Goal: Transaction & Acquisition: Purchase product/service

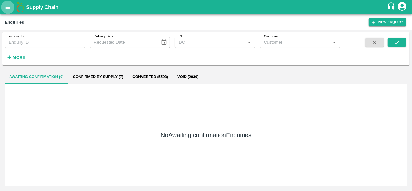
click at [8, 9] on icon "open drawer" at bounding box center [8, 7] width 6 height 6
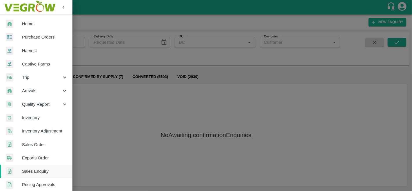
click at [46, 36] on span "Purchase Orders" at bounding box center [45, 37] width 46 height 6
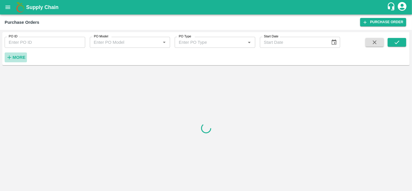
click at [18, 54] on h6 "More" at bounding box center [18, 58] width 13 height 8
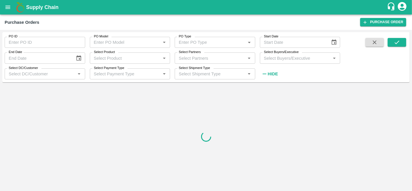
click at [298, 59] on input "Select Buyers/Executive" at bounding box center [294, 58] width 67 height 8
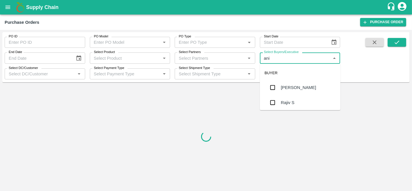
type input "anil"
click at [294, 86] on div "[PERSON_NAME]" at bounding box center [298, 87] width 35 height 6
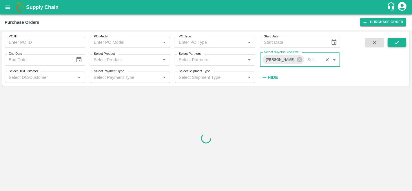
click at [399, 43] on icon "submit" at bounding box center [396, 42] width 6 height 6
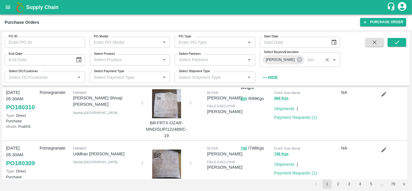
scroll to position [14, 0]
click at [392, 39] on button "submit" at bounding box center [396, 42] width 19 height 9
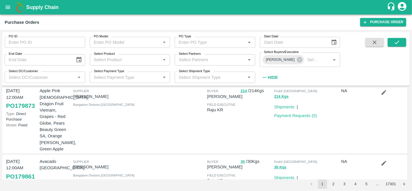
scroll to position [0, 0]
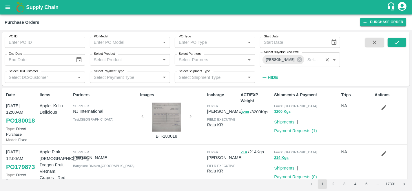
click at [305, 60] on input "Select Buyers/Executive" at bounding box center [313, 60] width 16 height 8
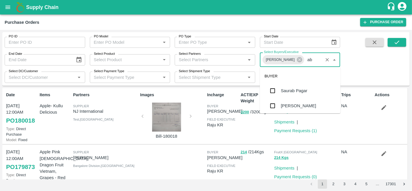
type input "abu"
click at [301, 91] on div "Abu Irshad M" at bounding box center [301, 90] width 40 height 6
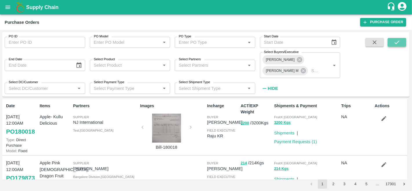
click at [394, 43] on icon "submit" at bounding box center [396, 42] width 6 height 6
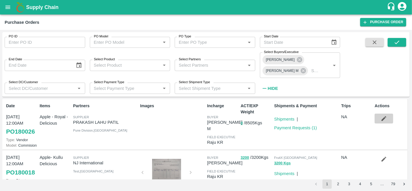
click at [382, 116] on icon "button" at bounding box center [383, 118] width 6 height 6
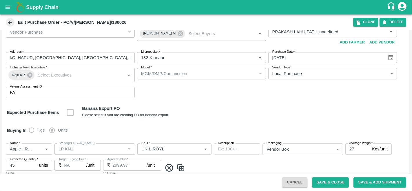
scroll to position [10, 0]
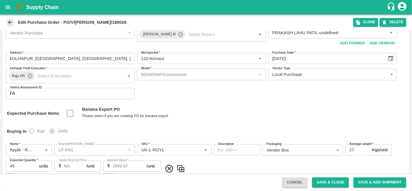
click at [222, 73] on div "MGM/DMP/Commission" at bounding box center [199, 74] width 116 height 6
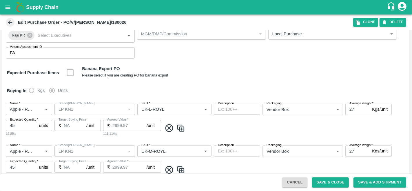
scroll to position [0, 0]
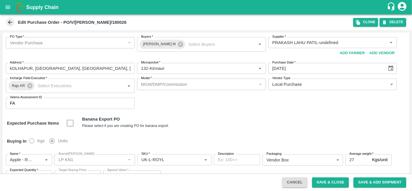
click at [185, 116] on div "Expected Purchase Items Banana Export PO Please select if you are creating PO f…" at bounding box center [206, 123] width 398 height 15
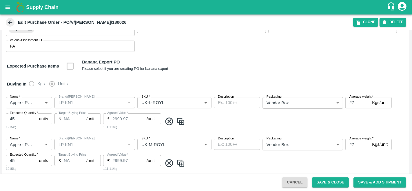
scroll to position [79, 0]
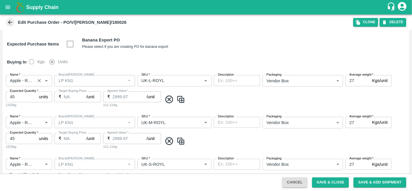
click at [20, 80] on input "Name   *" at bounding box center [21, 81] width 26 height 8
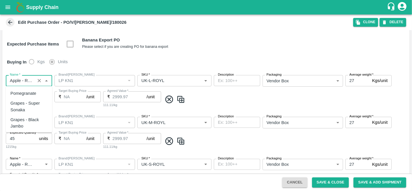
scroll to position [246, 0]
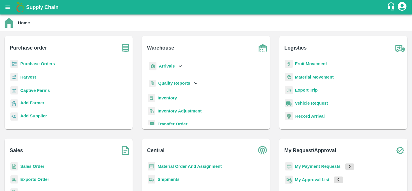
click at [191, 167] on b "Material Order And Assignment" at bounding box center [189, 166] width 64 height 5
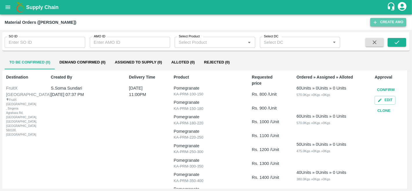
click at [375, 23] on icon "button" at bounding box center [374, 22] width 5 height 5
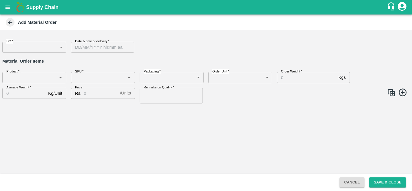
click at [24, 51] on body "Supply Chain Add Material Order DC   * ​ DC Date & time of delivery   * Date & …" at bounding box center [206, 95] width 412 height 191
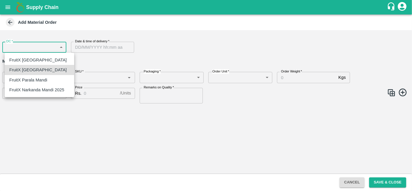
click at [41, 57] on p "FruitX [GEOGRAPHIC_DATA]" at bounding box center [37, 60] width 57 height 6
type input "147"
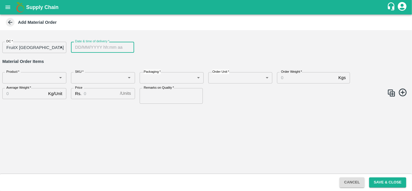
type input "DD/MM/YYYY hh:mm aa"
click at [100, 48] on input "DD/MM/YYYY hh:mm aa" at bounding box center [100, 47] width 59 height 11
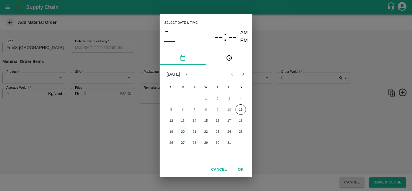
click at [184, 132] on button "20" at bounding box center [182, 131] width 10 height 10
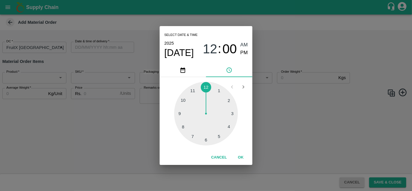
type input "20/10/2025 12:00 AM"
click at [242, 160] on button "OK" at bounding box center [240, 157] width 19 height 10
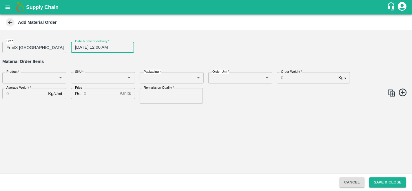
click at [14, 71] on label "Product   *" at bounding box center [12, 71] width 13 height 5
click at [14, 74] on input "Product   *" at bounding box center [29, 78] width 51 height 8
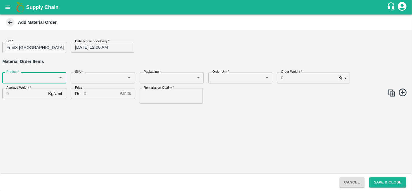
paste input "Apple - Royal - Delicious"
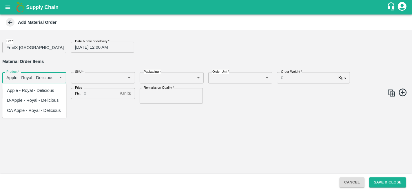
click at [23, 91] on div "Apple - Royal - Delicious" at bounding box center [30, 90] width 47 height 6
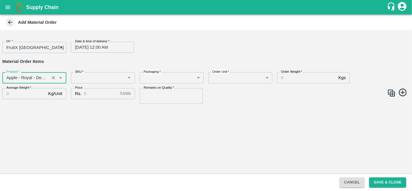
type input "Apple - Royal - Delicious"
click at [98, 77] on input "SKU   *" at bounding box center [98, 78] width 51 height 8
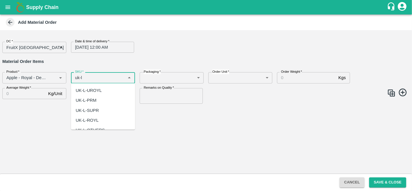
click at [96, 88] on div "UK-L-UROYL" at bounding box center [89, 90] width 26 height 6
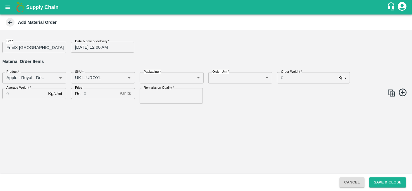
click at [155, 83] on div "Remarks on Quality   * Remarks on Quality" at bounding box center [169, 93] width 69 height 20
click at [158, 79] on body "Supply Chain Add Material Order DC   * FruitX Bangalore 147 DC Date & time of d…" at bounding box center [206, 95] width 412 height 191
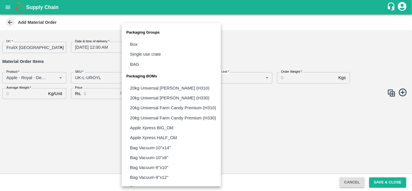
click at [94, 78] on div at bounding box center [206, 95] width 412 height 191
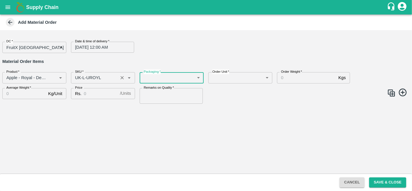
click at [88, 77] on input "SKU   *" at bounding box center [94, 78] width 43 height 8
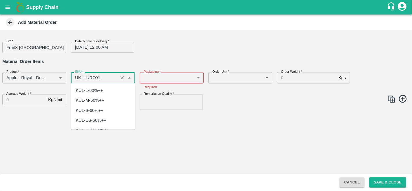
scroll to position [819, 0]
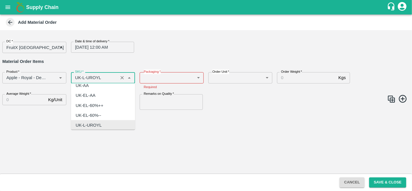
click at [90, 77] on input "SKU   *" at bounding box center [94, 78] width 43 height 8
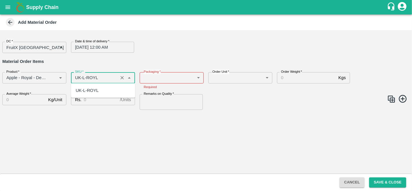
click at [107, 90] on div "UK-L-ROYL" at bounding box center [103, 90] width 64 height 10
type input "UK-L-ROYL"
click at [177, 80] on body "Supply Chain Add Material Order DC   * FruitX Bangalore 147 DC Date & time of d…" at bounding box center [206, 95] width 412 height 191
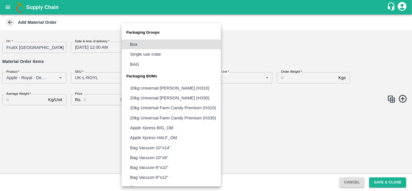
scroll to position [445, 0]
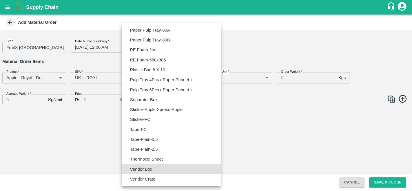
type input "BOM/276"
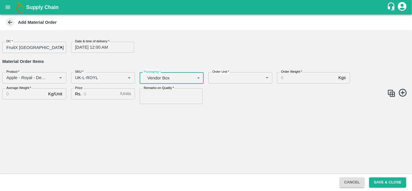
click at [240, 83] on div "Order Unit   * ​ Order Unit" at bounding box center [238, 75] width 69 height 16
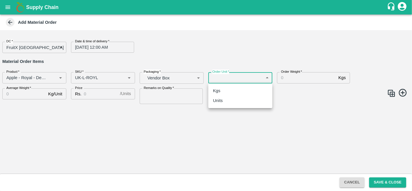
click at [241, 82] on body "Supply Chain Add Material Order DC   * FruitX Bangalore 147 DC Date & time of d…" at bounding box center [206, 95] width 412 height 191
click at [234, 99] on div "Units" at bounding box center [240, 100] width 55 height 6
type input "2"
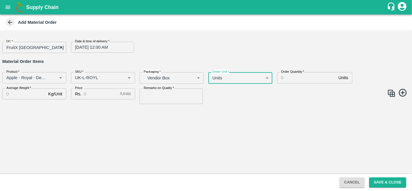
click at [295, 77] on input "Order Quantity   *" at bounding box center [306, 77] width 59 height 11
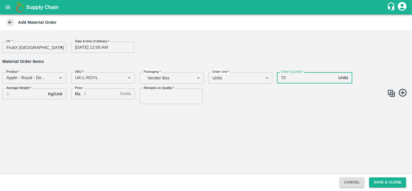
type input "70"
click at [21, 90] on label "Average Weight   *" at bounding box center [18, 88] width 25 height 5
click at [21, 90] on input "Average Weight   *" at bounding box center [23, 93] width 43 height 11
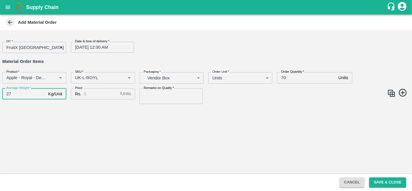
type input "27"
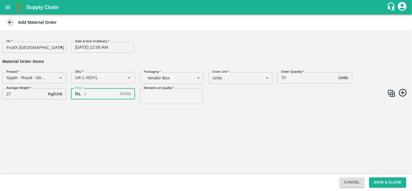
click at [93, 93] on input "Price" at bounding box center [101, 93] width 34 height 11
type input "3000"
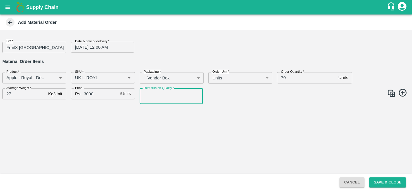
click at [160, 91] on input "Remarks on Quality   *" at bounding box center [171, 96] width 63 height 16
type input "GOOD QUALITY"
click at [392, 93] on img at bounding box center [391, 93] width 9 height 9
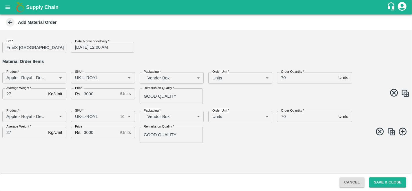
click at [83, 114] on input "SKU   *" at bounding box center [94, 117] width 43 height 8
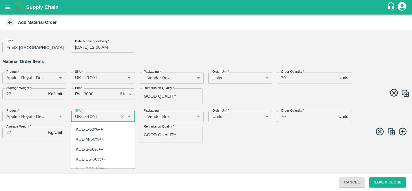
scroll to position [849, 0]
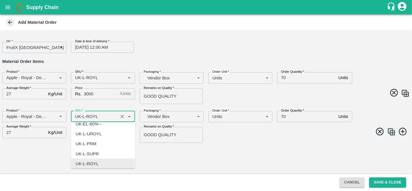
click at [84, 115] on input "SKU   *" at bounding box center [94, 117] width 43 height 8
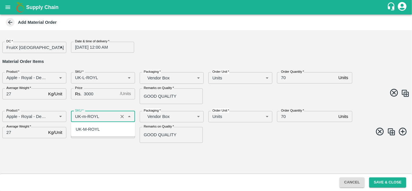
click at [96, 129] on div "UK-M-ROYL" at bounding box center [88, 129] width 24 height 6
type input "UK-M-ROYL"
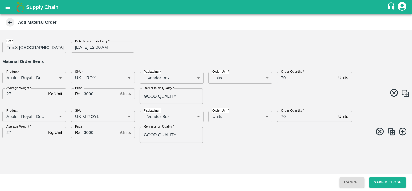
click at [392, 132] on img at bounding box center [391, 131] width 9 height 9
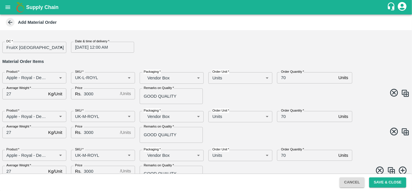
scroll to position [10, 0]
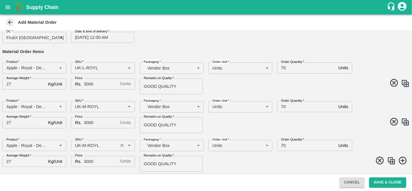
click at [85, 144] on input "SKU   *" at bounding box center [94, 146] width 43 height 8
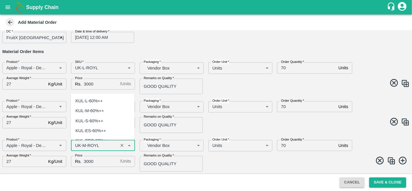
scroll to position [938, 0]
click at [84, 144] on input "SKU   *" at bounding box center [94, 146] width 43 height 8
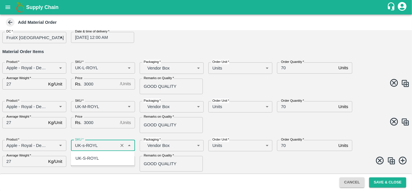
click at [99, 158] on div "UK-S-ROYL" at bounding box center [103, 158] width 64 height 10
type input "UK-S-ROYL"
click at [217, 155] on div "Product   * Product   * SKU   * SKU   * Packaging   * Vendor Box BOM/276 Packag…" at bounding box center [204, 153] width 412 height 36
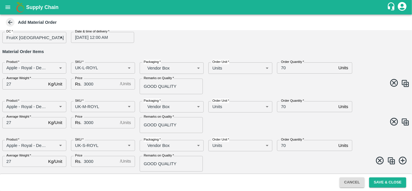
click at [391, 163] on img at bounding box center [391, 160] width 9 height 9
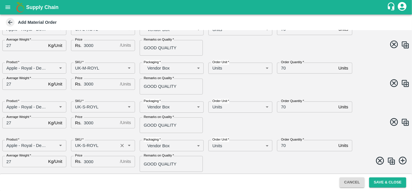
click at [83, 144] on input "SKU   *" at bounding box center [94, 146] width 43 height 8
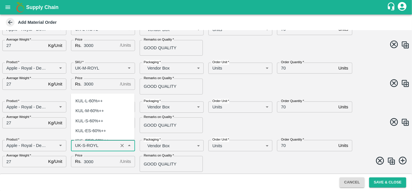
scroll to position [1027, 0]
click at [83, 144] on input "SKU   *" at bounding box center [94, 146] width 43 height 8
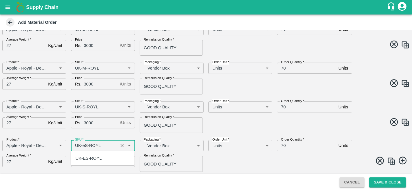
click at [96, 158] on div "UK-ES-ROYL" at bounding box center [88, 158] width 26 height 6
type input "UK-ES-ROYL"
click at [247, 158] on span at bounding box center [307, 161] width 206 height 11
click at [394, 160] on span at bounding box center [307, 161] width 206 height 11
click at [388, 161] on img at bounding box center [391, 161] width 9 height 9
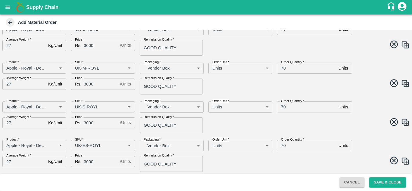
type input "Apple - Royal - Delicious"
click at [85, 144] on input "SKU   *" at bounding box center [94, 146] width 43 height 8
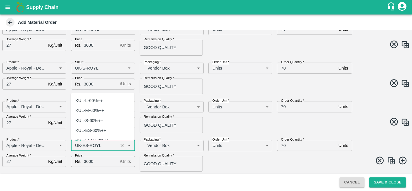
scroll to position [1117, 0]
click at [85, 144] on input "SKU   *" at bounding box center [94, 146] width 43 height 8
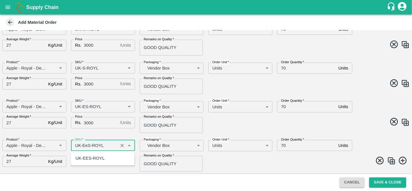
click at [92, 158] on div "UK-EES-ROYL" at bounding box center [89, 158] width 29 height 6
type input "UK-EES-ROYL"
click at [285, 159] on span at bounding box center [307, 161] width 206 height 11
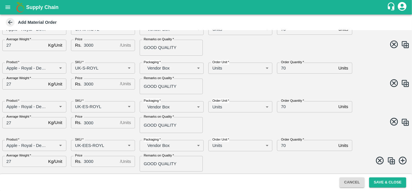
click at [390, 160] on img at bounding box center [391, 160] width 9 height 9
click at [88, 146] on input "SKU   *" at bounding box center [94, 146] width 43 height 8
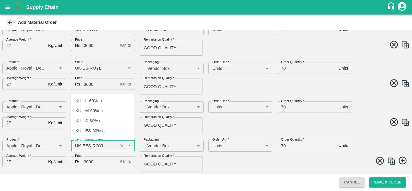
scroll to position [1206, 0]
click at [88, 142] on input "SKU   *" at bounding box center [94, 146] width 43 height 8
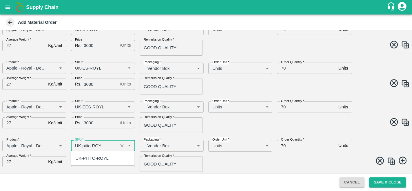
click at [97, 156] on div "UK-PITTO-ROYL" at bounding box center [91, 158] width 33 height 6
type input "UK-PITTO-ROYL"
click at [258, 161] on span at bounding box center [307, 161] width 206 height 11
click at [390, 160] on img at bounding box center [391, 161] width 9 height 9
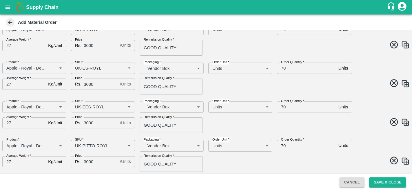
scroll to position [164, 0]
click at [90, 147] on input "SKU   *" at bounding box center [94, 146] width 43 height 8
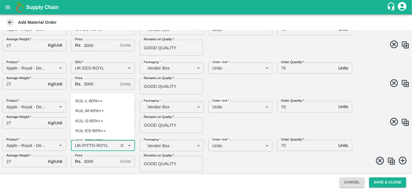
scroll to position [1296, 0]
click at [93, 143] on input "SKU   *" at bounding box center [94, 146] width 43 height 8
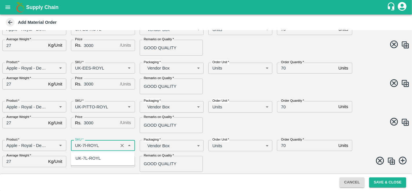
click at [87, 158] on div "UK-7L-ROYL" at bounding box center [87, 158] width 25 height 6
type input "UK-7L-ROYL"
click at [254, 160] on span at bounding box center [307, 161] width 206 height 11
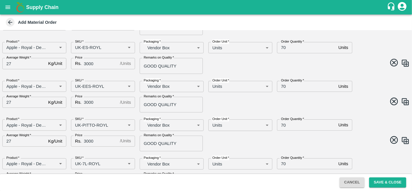
scroll to position [164, 0]
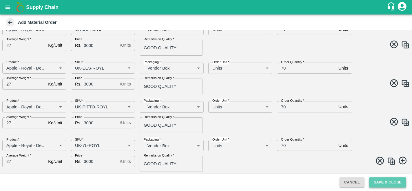
click at [382, 179] on button "Save & Close" at bounding box center [387, 182] width 37 height 10
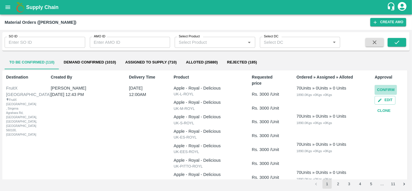
click at [382, 89] on button "Confirm" at bounding box center [385, 90] width 22 height 10
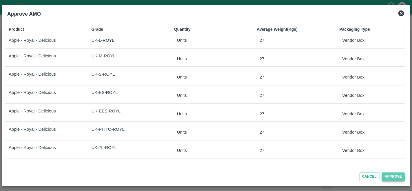
click at [391, 175] on button "Approve" at bounding box center [393, 176] width 23 height 8
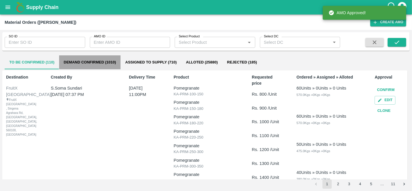
click at [99, 56] on button "Demand Confirmed (1010)" at bounding box center [90, 62] width 62 height 14
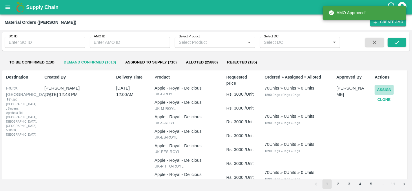
click at [382, 86] on button "Assign" at bounding box center [383, 90] width 19 height 10
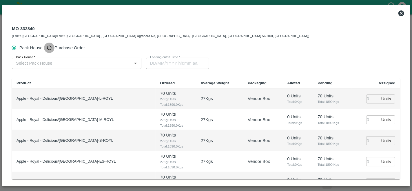
click at [52, 50] on input "Purchase Order" at bounding box center [49, 48] width 11 height 11
radio input "true"
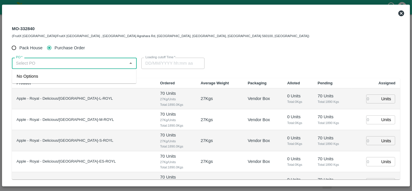
click at [53, 62] on input "PO   *" at bounding box center [70, 63] width 112 height 8
paste input "180026"
click at [68, 77] on div "PO-180026(PRAKASH LAHU PATIL-9921910923)" at bounding box center [59, 76] width 85 height 6
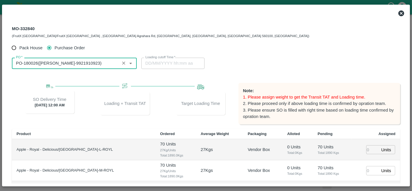
type input "PO-180026(PRAKASH LAHU PATIL-9921910923)"
click at [269, 36] on div "MO-332840 (FruitX Bangalore/FruitX Bangalore , Singena Agrahara Rd, Gulimangala…" at bounding box center [205, 32] width 387 height 14
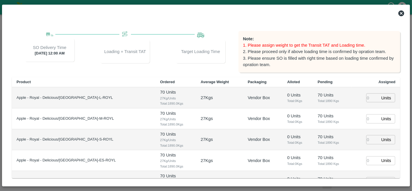
scroll to position [41, 0]
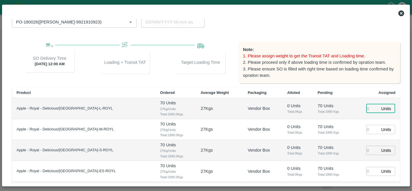
click at [368, 108] on input "number" at bounding box center [372, 108] width 13 height 9
type input "89"
type input "19/10/2025 12:00 AM"
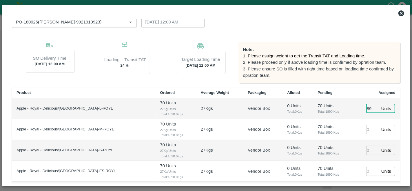
type input "89"
type input "90"
type input "909"
type input "18/10/2025 11:00 PM"
click at [369, 149] on input "909" at bounding box center [372, 150] width 13 height 9
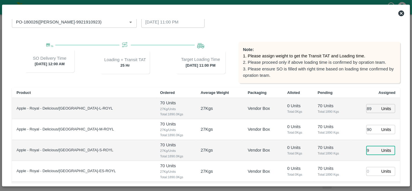
type input "89"
type input "19/10/2025 12:00 AM"
type input "89"
click at [369, 171] on input "number" at bounding box center [372, 171] width 13 height 9
type input "090"
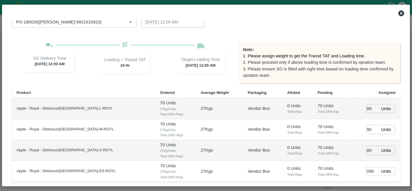
scroll to position [47, 0]
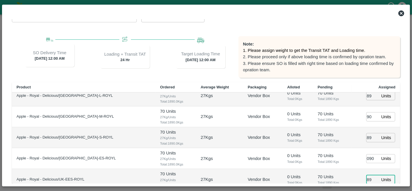
type input "89"
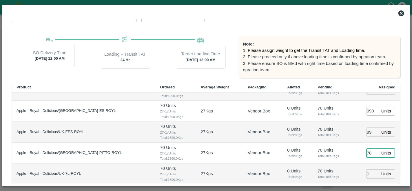
type input "78"
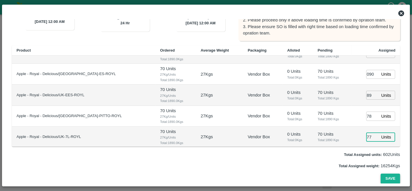
type input "77"
type input "18/10/2025 11:00 PM"
click at [388, 178] on button "Save" at bounding box center [389, 178] width 19 height 10
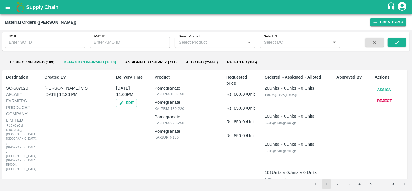
click at [9, 8] on icon "open drawer" at bounding box center [8, 7] width 5 height 3
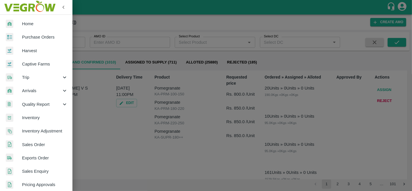
click at [48, 34] on span "Purchase Orders" at bounding box center [45, 37] width 46 height 6
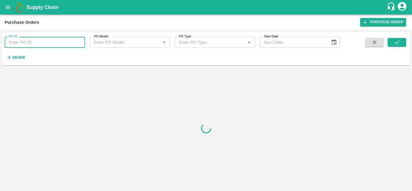
click at [34, 41] on input "PO ID" at bounding box center [45, 42] width 80 height 11
type input "180026"
click at [394, 45] on icon "submit" at bounding box center [396, 42] width 6 height 6
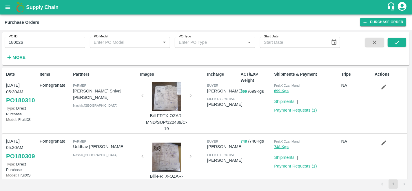
click at [9, 5] on icon "open drawer" at bounding box center [8, 7] width 6 height 6
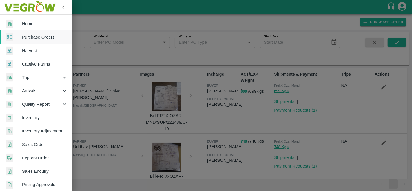
click at [37, 76] on span "Trip" at bounding box center [41, 77] width 39 height 6
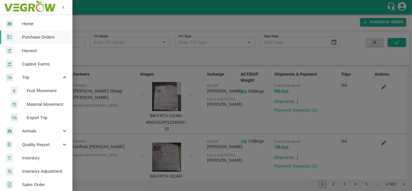
click at [45, 90] on span "Fruit Movement" at bounding box center [47, 90] width 41 height 6
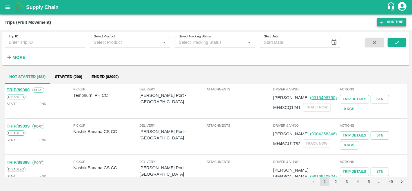
click at [389, 19] on link "Add Trip" at bounding box center [391, 22] width 29 height 8
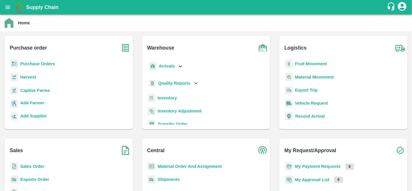
click at [35, 61] on p "Purchase Orders" at bounding box center [37, 64] width 35 height 6
click at [36, 63] on b "Purchase Orders" at bounding box center [37, 63] width 35 height 5
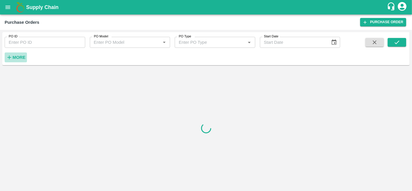
click at [21, 58] on strong "More" at bounding box center [18, 57] width 13 height 5
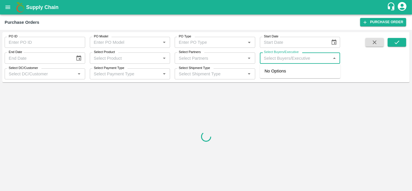
click at [286, 60] on input "Select Buyers/Executive" at bounding box center [294, 58] width 67 height 8
type input "anil"
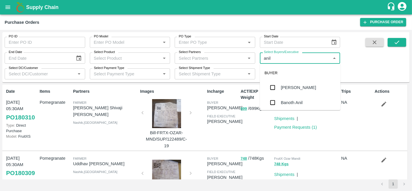
click at [296, 87] on div "[PERSON_NAME]" at bounding box center [298, 87] width 35 height 6
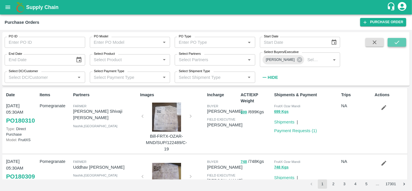
click at [399, 43] on icon "submit" at bounding box center [396, 42] width 6 height 6
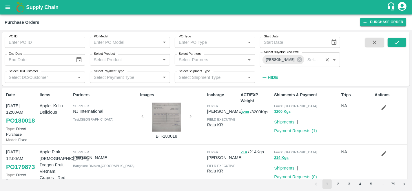
click at [305, 56] on input "Select Buyers/Executive" at bounding box center [313, 60] width 16 height 8
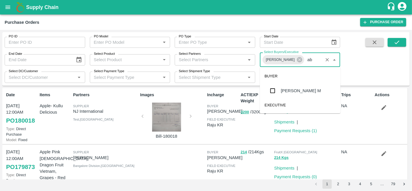
type input "abu"
click at [296, 98] on div "[PERSON_NAME] M" at bounding box center [300, 90] width 80 height 15
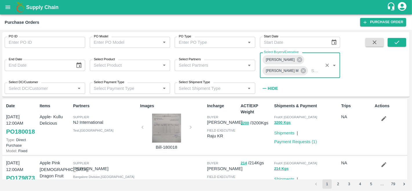
click at [401, 38] on div "PO ID PO ID PO Model PO Model   * PO Type PO Type   * Start Date Start Date End…" at bounding box center [205, 64] width 407 height 60
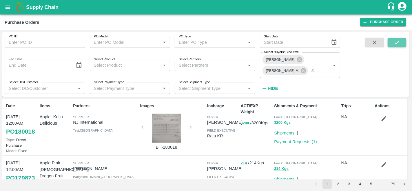
click at [398, 41] on icon "submit" at bounding box center [396, 42] width 6 height 6
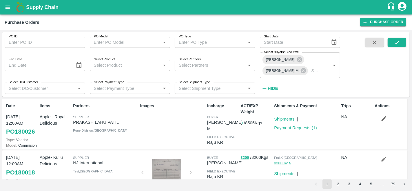
scroll to position [2, 0]
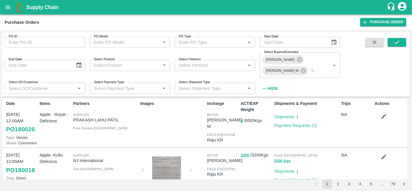
click at [383, 120] on button "button" at bounding box center [383, 116] width 19 height 10
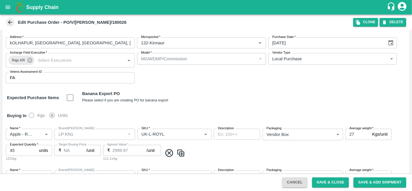
scroll to position [49, 0]
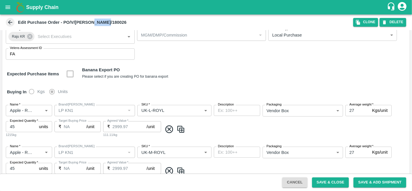
drag, startPoint x: 120, startPoint y: 23, endPoint x: 94, endPoint y: 22, distance: 25.5
click at [94, 22] on div "Edit Purchase Order - PO/V/[PERSON_NAME]/180026" at bounding box center [179, 22] width 348 height 9
copy b "180026"
click at [293, 62] on div "PO Type   * Vendor Purchase 2 PO Type Buyers   * Abu Irshad M Buyers   * Suppli…" at bounding box center [205, 23] width 407 height 81
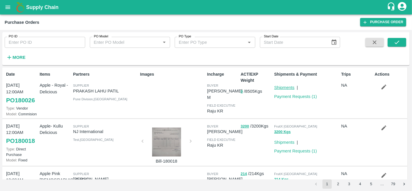
click at [289, 87] on link "Shipments" at bounding box center [284, 87] width 20 height 5
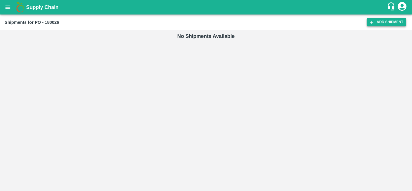
click at [375, 21] on link "Add Shipment" at bounding box center [385, 22] width 39 height 8
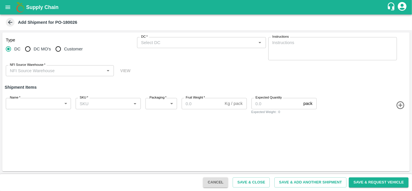
click at [41, 47] on span "DC MO's" at bounding box center [42, 49] width 17 height 6
click at [34, 47] on input "DC MO's" at bounding box center [28, 49] width 12 height 12
radio input "true"
click at [168, 39] on label "DC (Material Orders)   *" at bounding box center [157, 36] width 32 height 5
click at [168, 39] on input "DC (Material Orders)   *" at bounding box center [197, 43] width 116 height 8
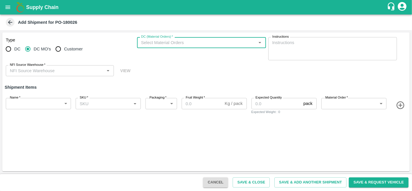
click at [168, 39] on label "DC (Material Orders)   *" at bounding box center [157, 36] width 32 height 5
click at [168, 39] on input "DC (Material Orders)   *" at bounding box center [197, 43] width 116 height 8
click at [62, 48] on input "Customer" at bounding box center [58, 49] width 12 height 12
radio input "true"
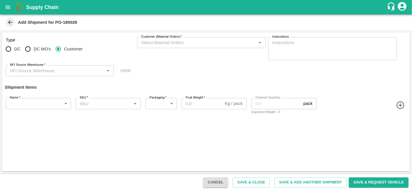
click at [41, 52] on label "DC MO's" at bounding box center [36, 49] width 29 height 12
click at [34, 52] on input "DC MO's" at bounding box center [28, 49] width 12 height 12
radio input "true"
click at [36, 50] on span "DC MO's" at bounding box center [42, 49] width 17 height 6
click at [34, 50] on input "DC MO's" at bounding box center [28, 49] width 12 height 12
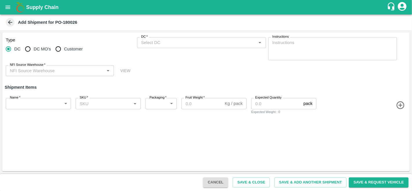
radio input "true"
click at [173, 40] on input "DC (Material Orders)   *" at bounding box center [197, 43] width 116 height 8
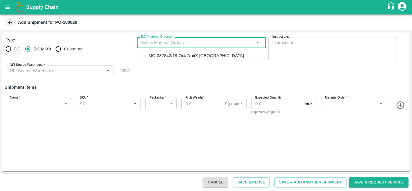
click at [174, 56] on div "MO-332843/18-Oct/FruitX [GEOGRAPHIC_DATA]" at bounding box center [196, 55] width 95 height 6
type input "UK-L-ROYL"
type input "276"
type input "27"
type input "89"
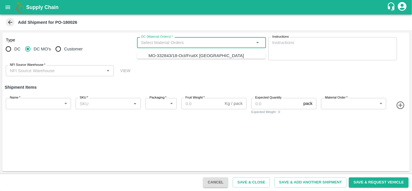
type input "MO-332843/18-Oct/FruitX [GEOGRAPHIC_DATA]"
type input "468739"
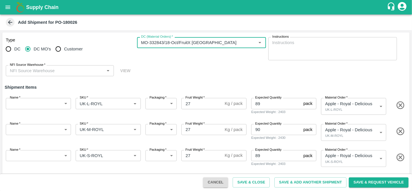
click at [73, 68] on input "NFI Source Warehouse   *" at bounding box center [55, 71] width 95 height 8
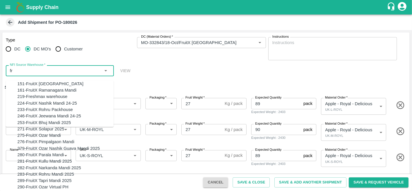
click at [52, 81] on div "151-FruitX Delhi" at bounding box center [65, 83] width 96 height 6
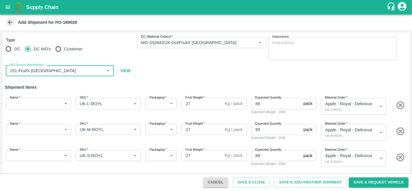
type input "151-FruitX Delhi"
click at [39, 100] on body "Supply Chain Add Shipment for PO-180026 Type DC DC MO's Customer DC (Material O…" at bounding box center [206, 95] width 412 height 191
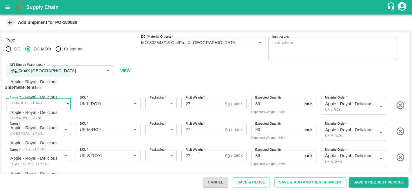
click at [51, 83] on p "Apple - Royal - Delicious" at bounding box center [33, 81] width 47 height 6
type input "2104654"
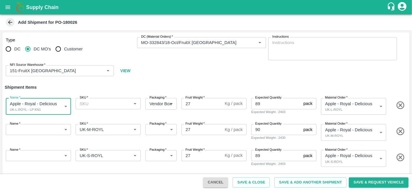
click at [104, 105] on input "SKU   *" at bounding box center [103, 104] width 52 height 8
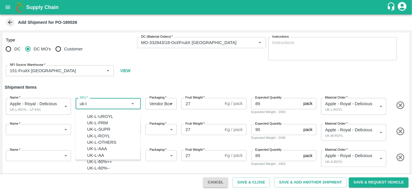
click at [99, 139] on div "UK-L-ROYL" at bounding box center [98, 136] width 23 height 6
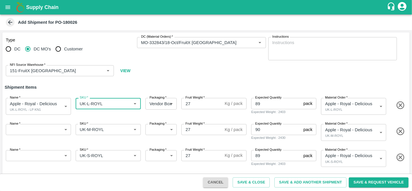
type input "UK-L-ROYL"
click at [40, 126] on body "Supply Chain Add Shipment for PO-180026 Type DC DC MO's Customer DC (Material O…" at bounding box center [206, 95] width 412 height 191
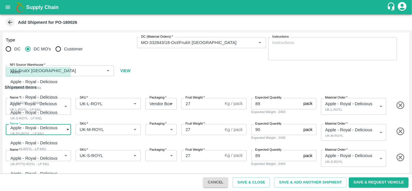
click at [41, 93] on li "Apple - Royal - Delicious UK-M-ROYL - LP KN1" at bounding box center [38, 99] width 65 height 15
type input "2104655"
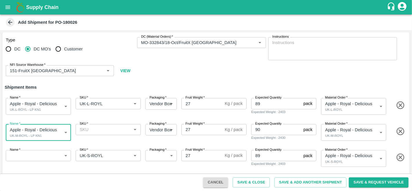
click at [101, 129] on input "SKU   *" at bounding box center [103, 130] width 52 height 8
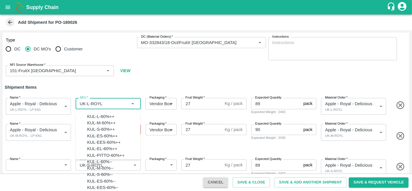
scroll to position [849, 0]
drag, startPoint x: 100, startPoint y: 104, endPoint x: 69, endPoint y: 106, distance: 31.1
click at [69, 106] on div "Name   * Apple - Royal - Delicious UK-L-ROYL - LP KN1 2104654 Name SKU   * SKU …" at bounding box center [204, 105] width 409 height 28
click at [160, 142] on div "Name   * Apple - Royal - Delicious UK-M-ROYL - LP KN1 2104655 Name SKU   * SKU …" at bounding box center [204, 136] width 409 height 38
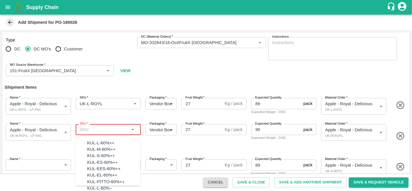
click at [88, 131] on input "SKU   *" at bounding box center [103, 130] width 52 height 8
paste input "UK-L-ROYL"
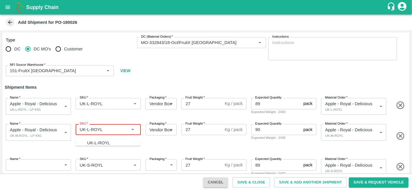
click at [89, 130] on input "SKU   *" at bounding box center [103, 130] width 52 height 8
click at [100, 143] on div "UK-M-ROYL" at bounding box center [99, 143] width 24 height 6
type input "UK-M-ROYL"
click at [43, 153] on body "Supply Chain Add Shipment for PO-180026 Type DC DC MO's Customer DC (Material O…" at bounding box center [206, 95] width 412 height 191
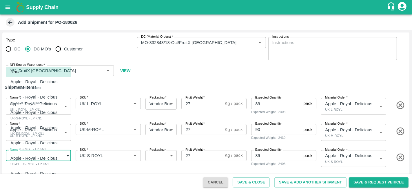
click at [48, 111] on p "Apple - Royal - Delicious" at bounding box center [33, 112] width 47 height 6
type input "2104656"
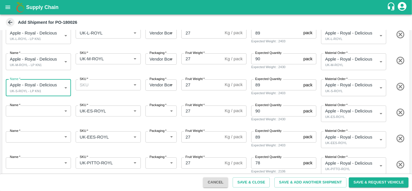
scroll to position [71, 0]
click at [105, 85] on input "SKU   *" at bounding box center [103, 85] width 52 height 8
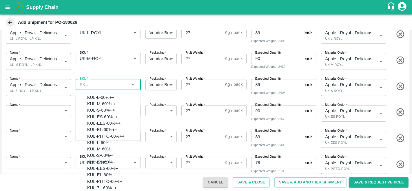
paste input "UK-L-ROYL"
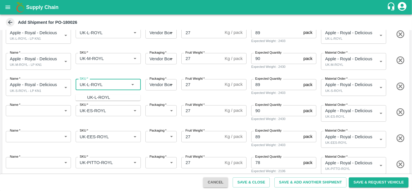
click at [88, 84] on input "SKU   *" at bounding box center [103, 85] width 52 height 8
click at [93, 97] on div "UK-S-ROYL" at bounding box center [98, 97] width 23 height 6
type input "UK-S-ROYL"
click at [28, 111] on body "Supply Chain Add Shipment for PO-180026 Type DC DC MO's Customer DC (Material O…" at bounding box center [206, 95] width 412 height 191
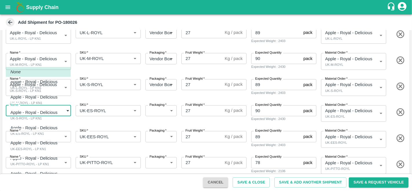
click at [32, 133] on div "UK-ES-ROYL - LP KN1" at bounding box center [35, 133] width 50 height 5
type input "2104657"
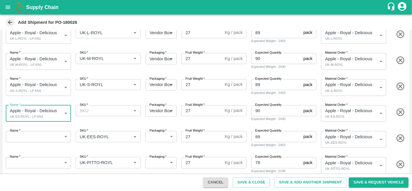
click at [91, 112] on input "SKU   *" at bounding box center [103, 111] width 52 height 8
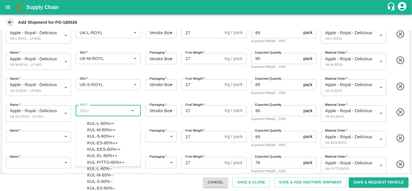
paste input "UK-L-ROYL"
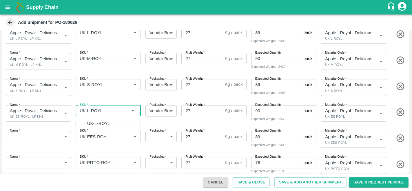
click at [89, 110] on input "SKU   *" at bounding box center [103, 111] width 52 height 8
click at [101, 124] on div "UK-ES-ROYL" at bounding box center [100, 123] width 26 height 6
type input "UK-ES-ROYL"
click at [35, 133] on body "Supply Chain Add Shipment for PO-180026 Type DC DC MO's Customer DC (Material O…" at bounding box center [206, 95] width 412 height 191
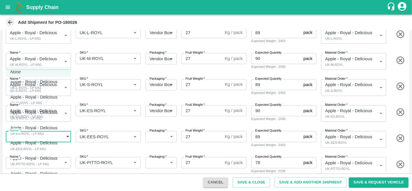
click at [37, 143] on p "Apple - Royal - Delicious" at bounding box center [33, 143] width 47 height 6
type input "2104658"
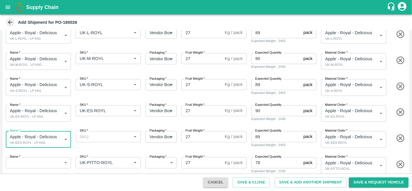
click at [95, 135] on input "SKU   *" at bounding box center [103, 137] width 52 height 8
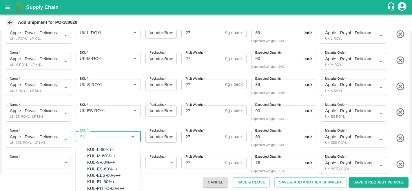
paste input "UK-L-ROYL"
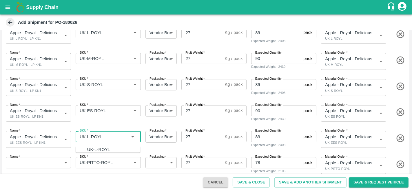
click at [89, 148] on div "UK-L-ROYL" at bounding box center [98, 149] width 23 height 6
click at [89, 136] on input "SKU   *" at bounding box center [99, 137] width 45 height 8
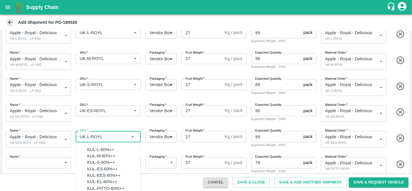
scroll to position [849, 0]
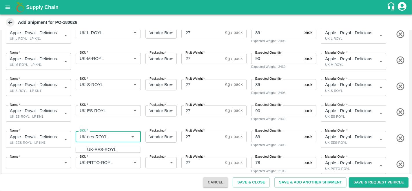
click at [94, 148] on div "UK-EES-ROYL" at bounding box center [101, 149] width 29 height 6
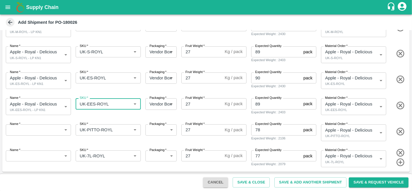
type input "UK-EES-ROYL"
click at [36, 130] on body "Supply Chain Add Shipment for PO-180026 Type DC DC MO's Customer DC (Material O…" at bounding box center [206, 95] width 412 height 191
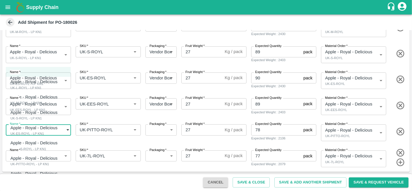
click at [37, 155] on p "Apple - Royal - Delicious" at bounding box center [33, 158] width 47 height 6
type input "2104659"
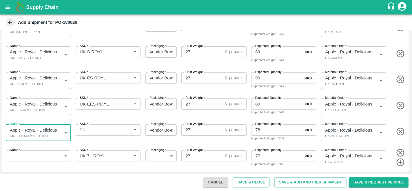
click at [106, 132] on input "SKU   *" at bounding box center [103, 130] width 52 height 8
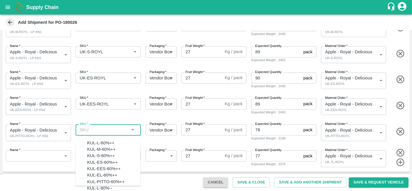
paste input "UK-L-ROYL"
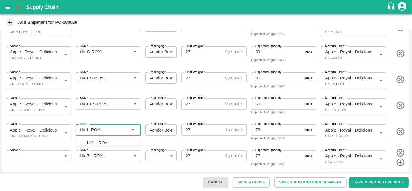
click at [91, 129] on input "SKU   *" at bounding box center [103, 130] width 52 height 8
click at [89, 130] on input "SKU   *" at bounding box center [103, 130] width 52 height 8
click at [106, 142] on div "UK-PITTO-ROYL" at bounding box center [103, 143] width 33 height 6
type input "UK-PITTO-ROYL"
click at [36, 157] on body "Supply Chain Add Shipment for PO-180026 Type DC DC MO's Customer DC (Material O…" at bounding box center [206, 95] width 412 height 191
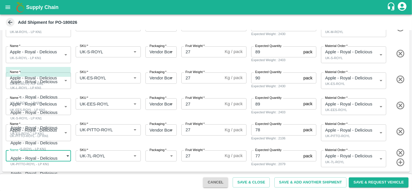
click at [42, 175] on p "Apple - Royal - Delicious" at bounding box center [33, 173] width 47 height 6
type input "2104660"
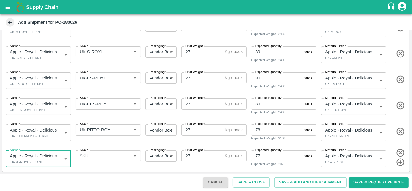
click at [111, 156] on input "SKU   *" at bounding box center [103, 156] width 52 height 8
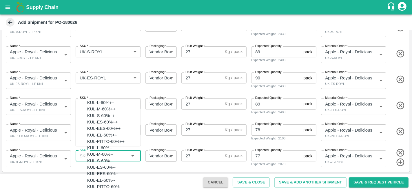
paste input "UK-L-ROYL"
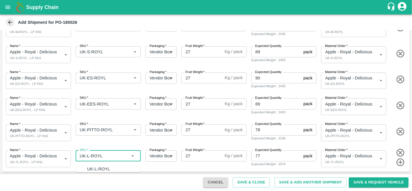
click at [86, 155] on input "SKU   *" at bounding box center [103, 156] width 52 height 8
click at [102, 168] on div "UK-7L-ROYL" at bounding box center [99, 169] width 25 height 6
type input "UK-7L-ROYL"
click at [250, 182] on button "Save & Close" at bounding box center [250, 182] width 37 height 10
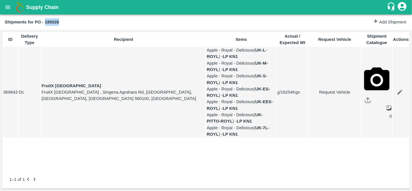
drag, startPoint x: 66, startPoint y: 20, endPoint x: 45, endPoint y: 20, distance: 21.4
click at [45, 20] on div "Shipments for PO - 180026" at bounding box center [189, 22] width 368 height 8
copy b "180026"
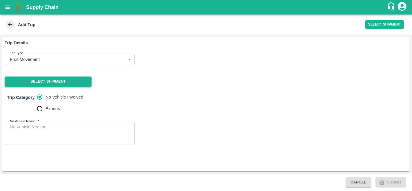
click at [45, 80] on button "Select Shipment" at bounding box center [48, 81] width 87 height 10
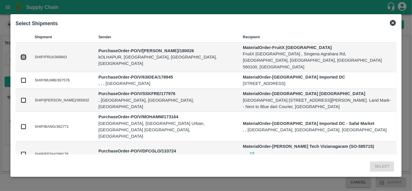
click at [23, 54] on input "checkbox" at bounding box center [23, 57] width 6 height 6
checkbox input "true"
click at [380, 164] on button "Select" at bounding box center [382, 166] width 24 height 10
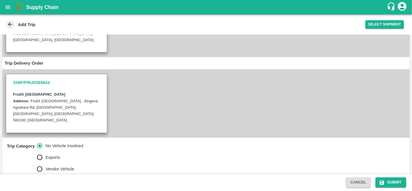
scroll to position [109, 0]
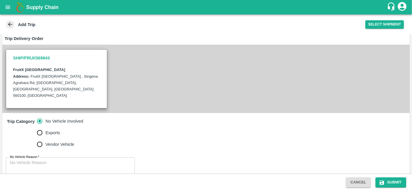
click at [35, 160] on textarea "No Vehicle Reason   *" at bounding box center [70, 169] width 121 height 18
type textarea "vendor delivery"
click at [251, 138] on div "Trip Category No Vehicle Involved Exports Vendor Vehicle" at bounding box center [205, 133] width 407 height 40
click at [389, 182] on button "Submit" at bounding box center [390, 182] width 31 height 10
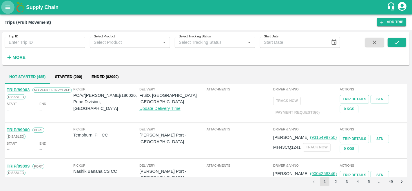
click at [9, 7] on icon "open drawer" at bounding box center [8, 7] width 6 height 6
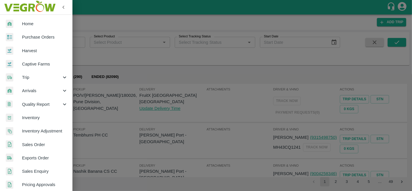
click at [45, 39] on span "Purchase Orders" at bounding box center [45, 37] width 46 height 6
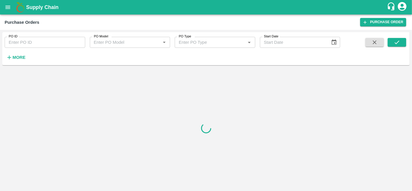
click at [30, 45] on input "PO ID" at bounding box center [45, 42] width 80 height 11
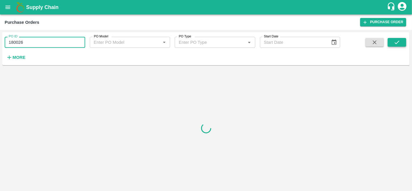
type input "180026"
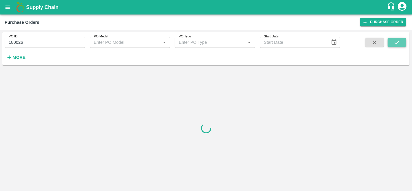
click at [396, 43] on icon "submit" at bounding box center [396, 42] width 6 height 6
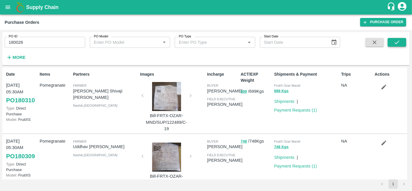
click at [397, 41] on icon "submit" at bounding box center [396, 42] width 6 height 6
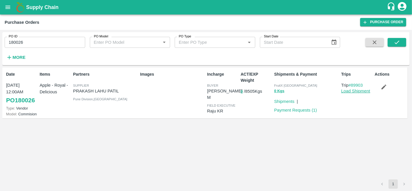
click at [360, 91] on link "Load Shipment" at bounding box center [355, 91] width 29 height 5
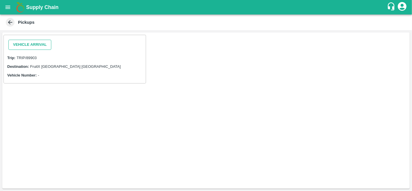
click at [30, 45] on button "Vehicle Arrival" at bounding box center [29, 45] width 43 height 10
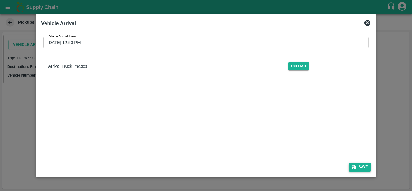
click at [362, 166] on button "Save" at bounding box center [360, 167] width 22 height 8
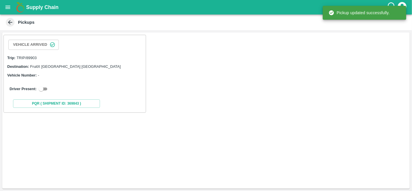
click at [46, 85] on input "checkbox" at bounding box center [41, 88] width 21 height 7
checkbox input "true"
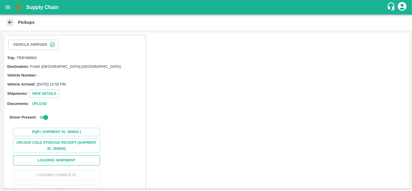
click at [71, 157] on button "Loading Shipment" at bounding box center [56, 160] width 87 height 10
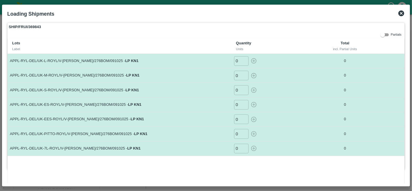
click at [239, 58] on input "0" at bounding box center [241, 61] width 14 height 10
type input "227"
click at [235, 75] on input "0" at bounding box center [241, 76] width 14 height 10
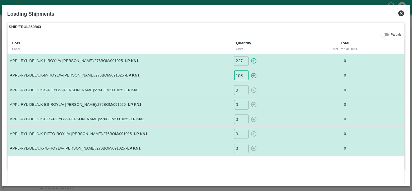
scroll to position [0, 0]
type input "108"
click at [239, 89] on input "0" at bounding box center [241, 90] width 14 height 10
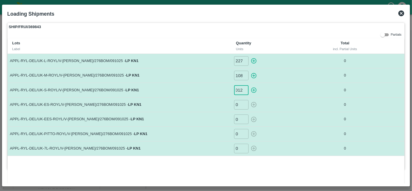
type input "012"
click at [238, 103] on input "0" at bounding box center [241, 105] width 14 height 10
type input "030"
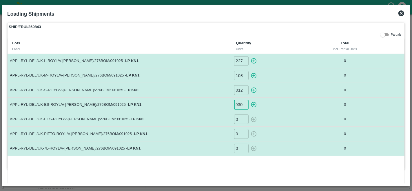
scroll to position [0, 0]
click at [239, 118] on input "0" at bounding box center [241, 119] width 14 height 10
type input "062"
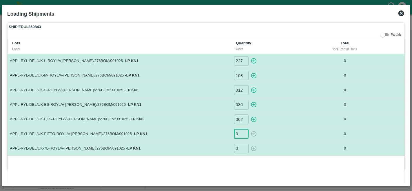
click at [240, 135] on input "0" at bounding box center [241, 134] width 14 height 10
type input "06"
click at [240, 150] on input "0" at bounding box center [241, 149] width 14 height 10
type input "011"
click at [253, 61] on icon "button" at bounding box center [254, 61] width 6 height 6
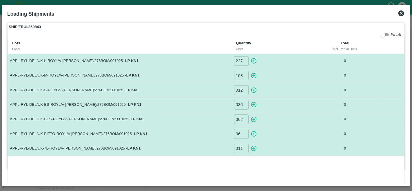
type input "0"
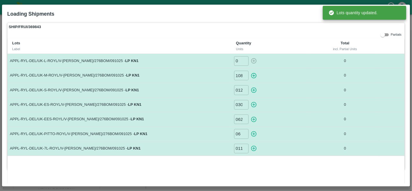
click at [253, 77] on icon "button" at bounding box center [254, 76] width 6 height 6
type input "0"
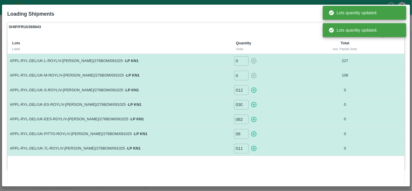
click at [252, 90] on icon "button" at bounding box center [253, 90] width 6 height 6
type input "0"
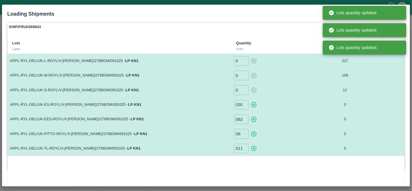
click at [252, 104] on icon "button" at bounding box center [253, 104] width 6 height 6
type input "0"
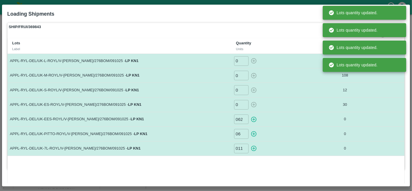
click at [253, 121] on icon "button" at bounding box center [254, 119] width 6 height 6
type input "0"
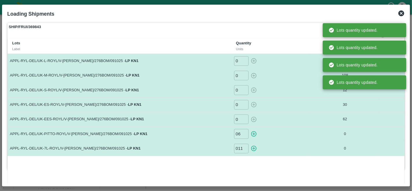
click at [253, 133] on icon "button" at bounding box center [254, 134] width 6 height 6
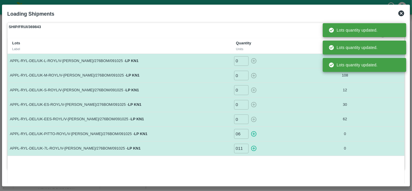
type input "0"
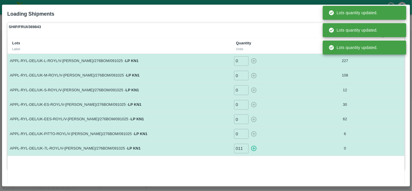
click at [254, 146] on icon "button" at bounding box center [254, 149] width 6 height 6
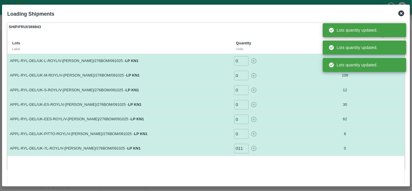
type input "0"
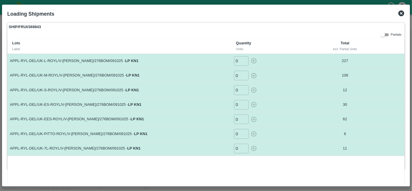
click at [402, 14] on icon at bounding box center [401, 13] width 6 height 6
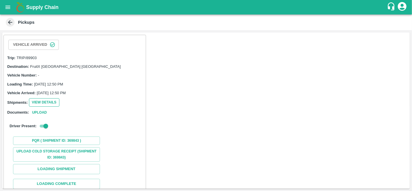
click at [46, 101] on button "View Details" at bounding box center [44, 102] width 30 height 8
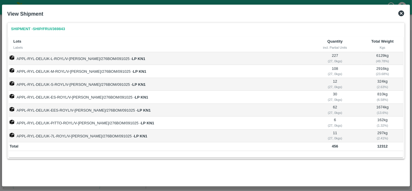
click at [404, 14] on icon at bounding box center [401, 13] width 6 height 6
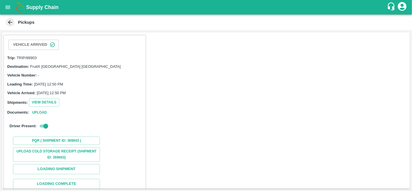
scroll to position [35, 0]
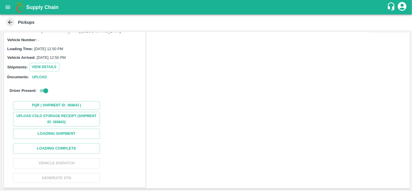
click at [10, 23] on icon at bounding box center [10, 22] width 6 height 6
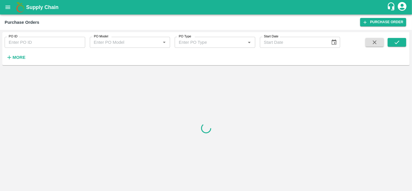
click at [28, 43] on input "PO ID" at bounding box center [45, 42] width 80 height 11
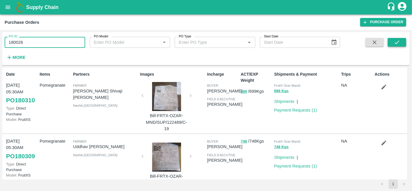
type input "180026"
click at [401, 41] on button "submit" at bounding box center [396, 42] width 19 height 9
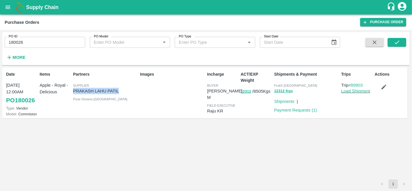
drag, startPoint x: 74, startPoint y: 90, endPoint x: 120, endPoint y: 91, distance: 46.3
click at [120, 91] on p "PRAKASH LAHU PATIL" at bounding box center [105, 91] width 65 height 6
copy p "PRAKASH LAHU PATIL"
click at [176, 138] on div "Date [DATE] 12:00AM PO 180026 Type: Vendor Model: Commision Items Apple - Royal…" at bounding box center [205, 123] width 407 height 112
click at [383, 90] on button "button" at bounding box center [383, 87] width 19 height 10
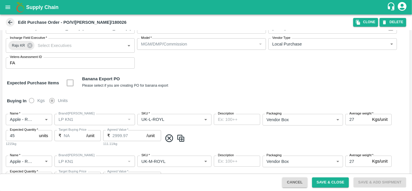
scroll to position [41, 0]
click at [7, 21] on icon at bounding box center [10, 22] width 6 height 6
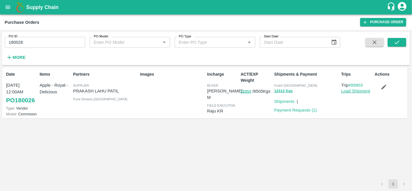
click at [356, 91] on link "Load Shipment" at bounding box center [355, 91] width 29 height 5
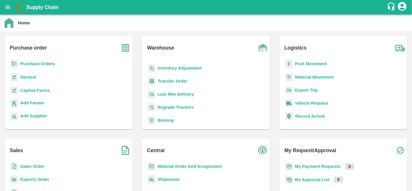
scroll to position [45, 0]
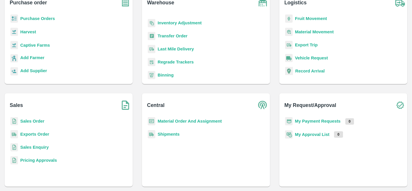
click at [30, 123] on b "Sales Order" at bounding box center [32, 121] width 24 height 5
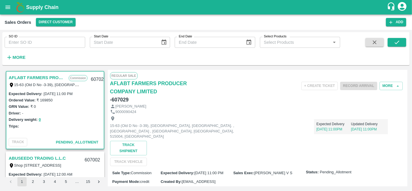
click at [33, 42] on input "SO ID" at bounding box center [45, 42] width 80 height 11
click at [17, 58] on strong "More" at bounding box center [18, 57] width 13 height 5
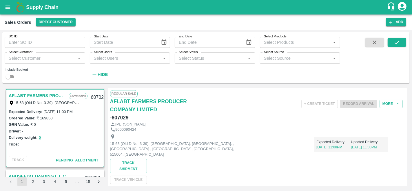
click at [28, 61] on input "Select Customer" at bounding box center [39, 58] width 67 height 8
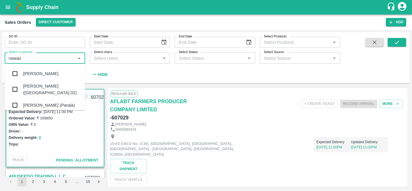
type input "nawaz"
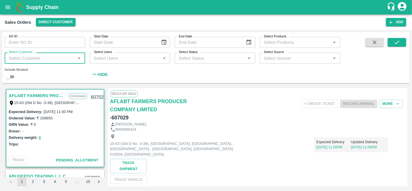
click at [7, 7] on icon "open drawer" at bounding box center [8, 7] width 6 height 6
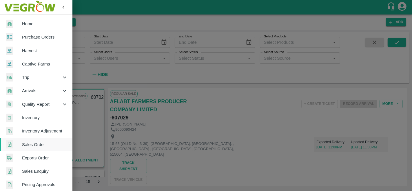
click at [55, 37] on span "Purchase Orders" at bounding box center [45, 37] width 46 height 6
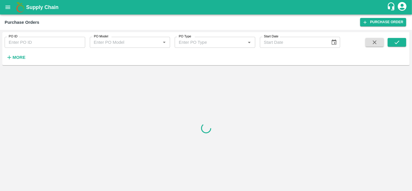
click at [0, 5] on div "Supply Chain" at bounding box center [206, 7] width 412 height 14
click at [7, 9] on icon "open drawer" at bounding box center [8, 7] width 6 height 6
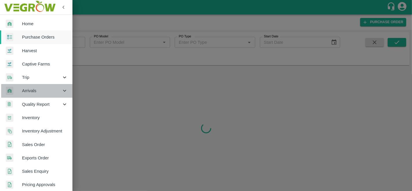
click at [49, 90] on span "Arrivals" at bounding box center [41, 90] width 39 height 6
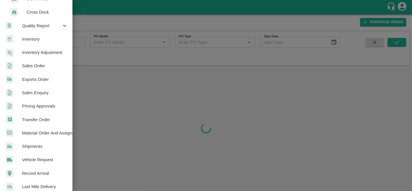
scroll to position [119, 0]
click at [43, 133] on span "Material Order And Assignment" at bounding box center [45, 132] width 46 height 6
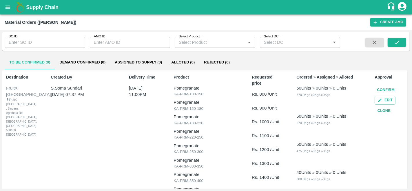
click at [378, 27] on div "Material Orders (AMOs) Create AMO" at bounding box center [206, 21] width 412 height 15
click at [384, 23] on button "Create AMO" at bounding box center [388, 22] width 36 height 8
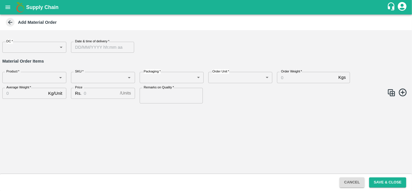
click at [36, 47] on body "Supply Chain Add Material Order DC   * ​ DC Date & time of delivery   * Date & …" at bounding box center [206, 95] width 412 height 191
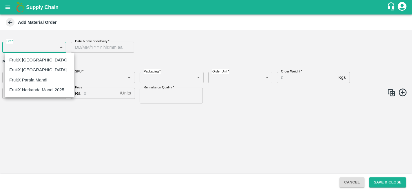
click at [40, 61] on p "FruitX [GEOGRAPHIC_DATA]" at bounding box center [37, 60] width 57 height 6
type input "147"
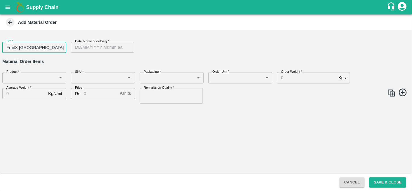
type input "DD/MM/YYYY hh:mm aa"
click at [106, 47] on input "DD/MM/YYYY hh:mm aa" at bounding box center [100, 47] width 59 height 11
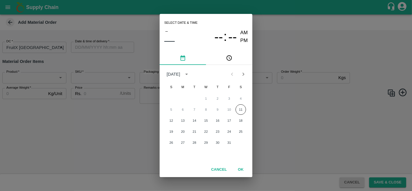
click at [243, 74] on icon "Next month" at bounding box center [243, 74] width 6 height 6
click at [233, 73] on icon "Previous month" at bounding box center [232, 73] width 2 height 3
click at [172, 127] on button "19" at bounding box center [171, 131] width 10 height 10
type input "19/10/2025 12:00 AM"
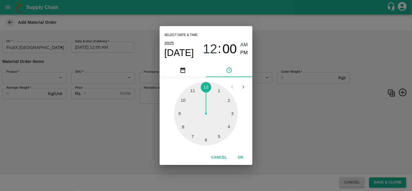
click at [254, 166] on div "Select date & time 2025 Oct 19 12 : 00 AM PM 1 2 3 4 5 6 7 8 9 10 11 12 Cancel …" at bounding box center [206, 95] width 412 height 191
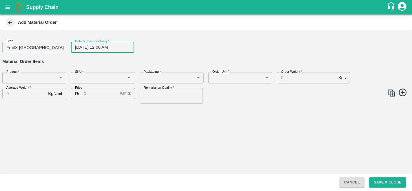
click at [67, 63] on h6 "Material Order Items" at bounding box center [205, 62] width 407 height 8
click at [28, 78] on input "Product   *" at bounding box center [29, 78] width 51 height 8
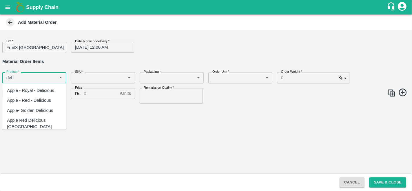
click at [47, 90] on div "Apple - Royal - Delicious" at bounding box center [30, 90] width 47 height 6
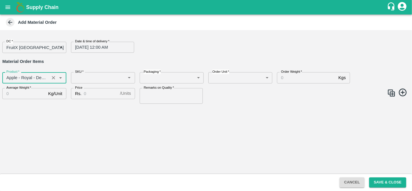
type input "Apple - Royal - Delicious"
click at [89, 79] on input "SKU   *" at bounding box center [98, 78] width 51 height 8
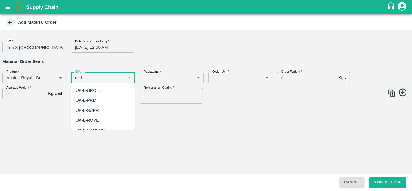
click at [98, 90] on div "UK-L-UROYL" at bounding box center [89, 90] width 26 height 6
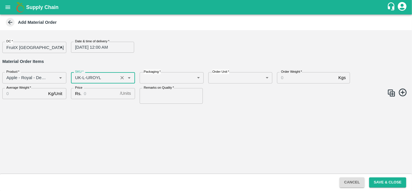
type input "UK-L-UROYL"
click at [167, 80] on body "Supply Chain Add Material Order DC   * FruitX Bangalore 147 DC Date & time of d…" at bounding box center [206, 95] width 412 height 191
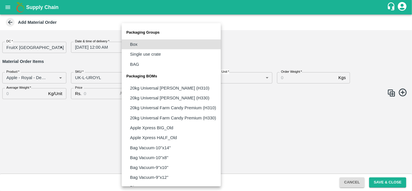
scroll to position [445, 0]
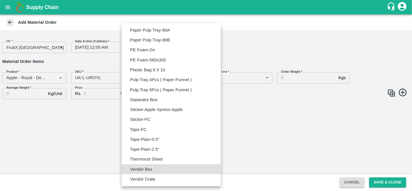
click at [161, 166] on li "Vendor Box" at bounding box center [171, 169] width 99 height 10
type input "BOM/276"
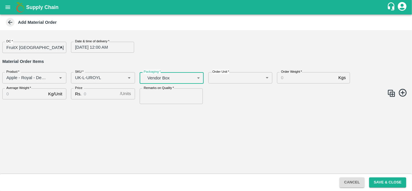
click at [231, 72] on body "Supply Chain Add Material Order DC   * FruitX Bangalore 147 DC Date & time of d…" at bounding box center [206, 95] width 412 height 191
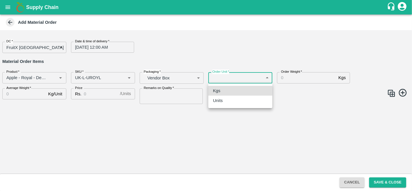
click at [225, 100] on div "Units" at bounding box center [219, 100] width 13 height 6
type input "2"
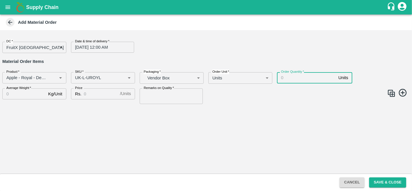
click at [295, 80] on input "Order Quantity   *" at bounding box center [306, 77] width 59 height 11
type input "67"
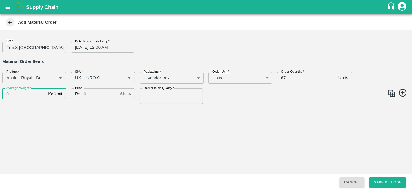
click at [16, 90] on input "Average Weight   *" at bounding box center [23, 93] width 43 height 11
type input "27"
click at [100, 94] on input "Price" at bounding box center [101, 93] width 34 height 11
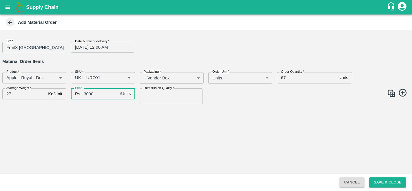
type input "3000"
click at [159, 95] on input "Remarks on Quality   *" at bounding box center [171, 96] width 63 height 16
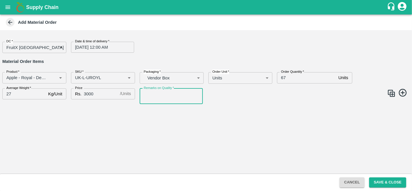
type input "GOOD QUALITY"
click at [392, 95] on img at bounding box center [391, 93] width 9 height 9
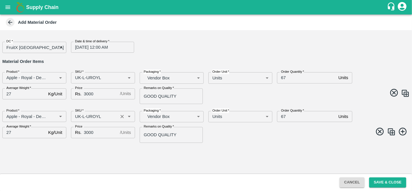
click at [84, 116] on input "SKU   *" at bounding box center [94, 117] width 43 height 8
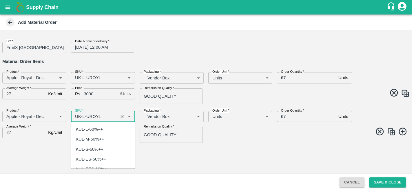
scroll to position [819, 0]
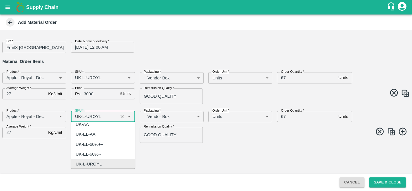
click at [84, 116] on input "SKU   *" at bounding box center [94, 117] width 43 height 8
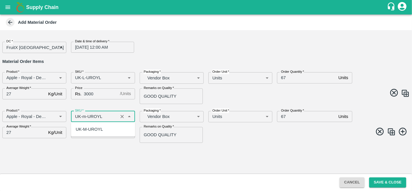
click at [102, 131] on div "UK-M-UROYL" at bounding box center [89, 129] width 27 height 6
type input "UK-M-UROYL"
click at [391, 131] on img at bounding box center [391, 131] width 9 height 9
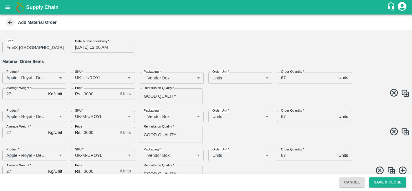
scroll to position [10, 0]
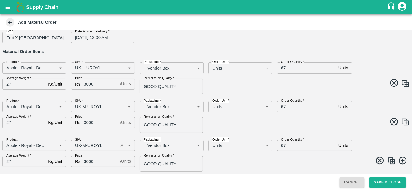
click at [82, 146] on input "SKU   *" at bounding box center [94, 146] width 43 height 8
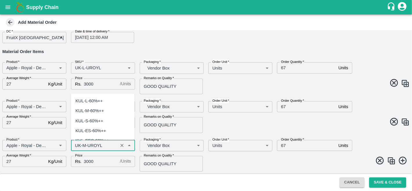
scroll to position [909, 0]
click at [87, 142] on input "SKU   *" at bounding box center [94, 146] width 43 height 8
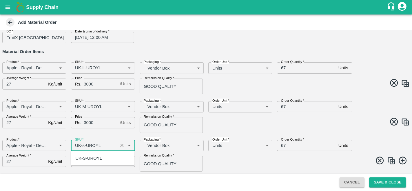
click at [90, 156] on div "UK-S-UROYL" at bounding box center [88, 158] width 27 height 6
type input "UK-S-UROYL"
click at [295, 161] on span at bounding box center [307, 161] width 206 height 11
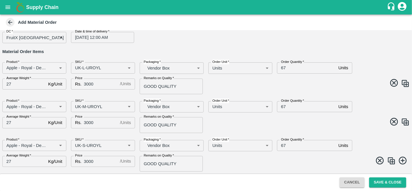
click at [391, 158] on img at bounding box center [391, 160] width 9 height 9
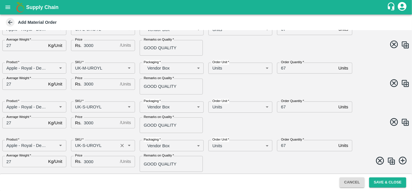
click at [83, 144] on input "SKU   *" at bounding box center [94, 146] width 43 height 8
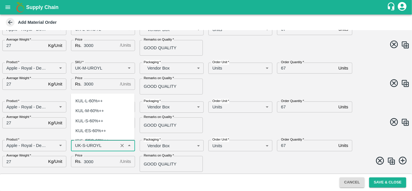
scroll to position [998, 0]
click at [83, 144] on input "SKU   *" at bounding box center [94, 146] width 43 height 8
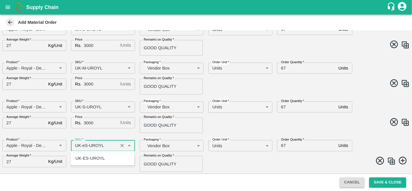
scroll to position [0, 0]
click at [93, 156] on div "UK-ES-UROYL" at bounding box center [89, 158] width 29 height 6
type input "UK-ES-UROYL"
click at [272, 157] on span at bounding box center [307, 161] width 206 height 11
click at [389, 162] on img at bounding box center [391, 161] width 9 height 9
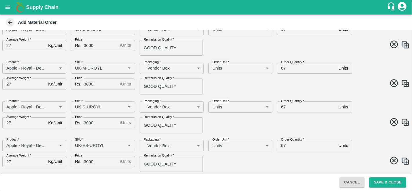
scroll to position [87, 0]
click at [85, 147] on input "SKU   *" at bounding box center [94, 146] width 43 height 8
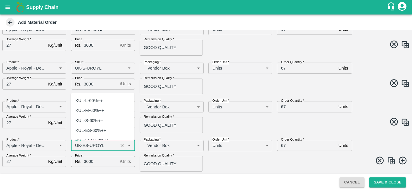
scroll to position [1087, 0]
click at [85, 144] on input "SKU   *" at bounding box center [94, 146] width 43 height 8
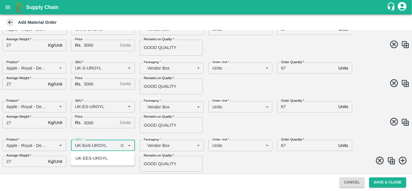
click at [92, 157] on div "UK-EES-UROYL" at bounding box center [91, 158] width 32 height 6
type input "UK-EES-UROYL"
click at [239, 159] on span at bounding box center [307, 161] width 206 height 11
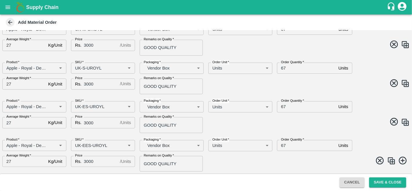
click at [392, 164] on img at bounding box center [391, 160] width 9 height 9
click at [84, 146] on input "SKU   *" at bounding box center [94, 146] width 43 height 8
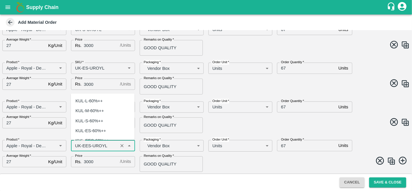
scroll to position [1176, 0]
click at [91, 145] on input "SKU   *" at bounding box center [94, 146] width 43 height 8
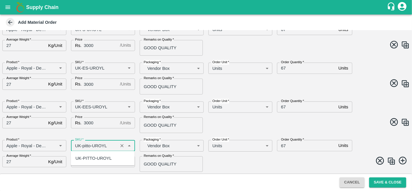
click at [105, 155] on div "UK-PITTO-UROYL" at bounding box center [93, 158] width 36 height 6
type input "UK-PITTO-UROYL"
click at [255, 160] on span at bounding box center [307, 161] width 206 height 11
click at [391, 162] on img at bounding box center [391, 161] width 9 height 9
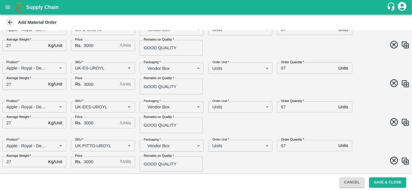
scroll to position [164, 0]
click at [88, 148] on input "SKU   *" at bounding box center [94, 146] width 43 height 8
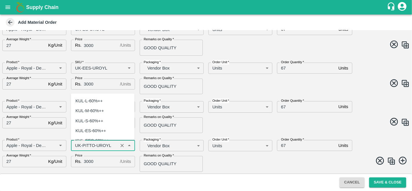
scroll to position [1266, 0]
click at [95, 144] on input "SKU   *" at bounding box center [94, 146] width 43 height 8
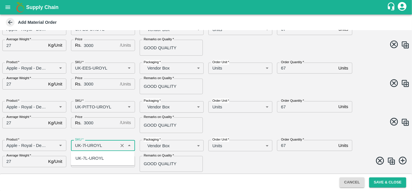
click at [100, 159] on div "UK-7L-UROYL" at bounding box center [89, 158] width 28 height 6
type input "UK-7L-UROYL"
click at [226, 167] on div "Product   * Product   * SKU   * SKU   * Packaging   * Vendor Box BOM/276 Packag…" at bounding box center [204, 153] width 412 height 36
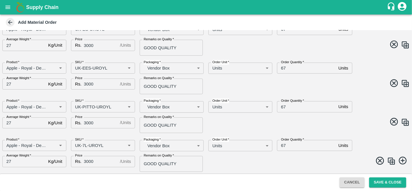
click at [389, 159] on img at bounding box center [391, 161] width 9 height 9
click at [87, 144] on input "SKU   *" at bounding box center [94, 146] width 43 height 8
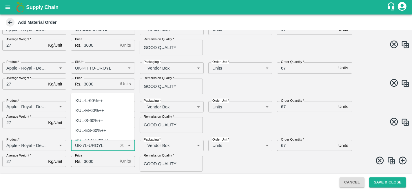
scroll to position [1355, 0]
click at [84, 144] on input "SKU   *" at bounding box center [94, 146] width 43 height 8
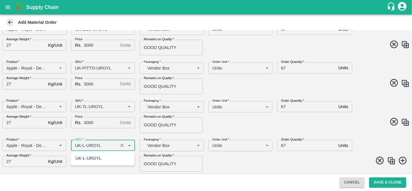
scroll to position [0, 0]
click at [100, 148] on input "SKU   *" at bounding box center [94, 146] width 43 height 8
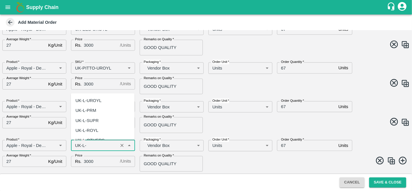
click at [96, 109] on div "UK-L-PRM" at bounding box center [85, 110] width 21 height 6
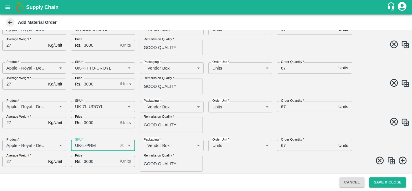
type input "UK-L-PRM"
click at [220, 160] on span at bounding box center [307, 161] width 206 height 11
click at [391, 158] on img at bounding box center [391, 160] width 9 height 9
click at [83, 147] on input "SKU   *" at bounding box center [94, 146] width 43 height 8
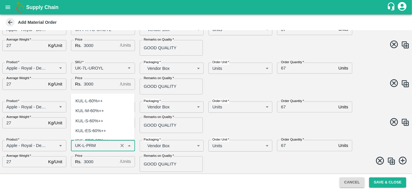
scroll to position [829, 0]
click at [83, 145] on input "SKU   *" at bounding box center [94, 146] width 43 height 8
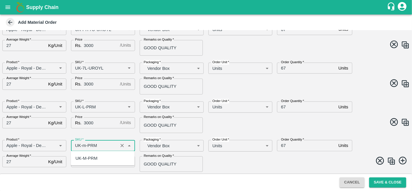
click at [86, 157] on div "UK-M-PRM" at bounding box center [86, 158] width 22 height 6
type input "UK-M-PRM"
click at [246, 157] on span at bounding box center [307, 161] width 206 height 11
click at [378, 183] on button "Save & Close" at bounding box center [387, 182] width 37 height 10
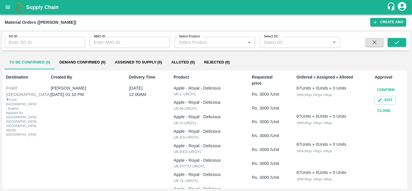
click at [386, 87] on button "Confirm" at bounding box center [385, 90] width 22 height 10
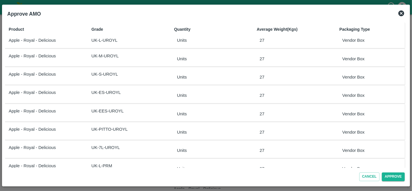
scroll to position [31, 0]
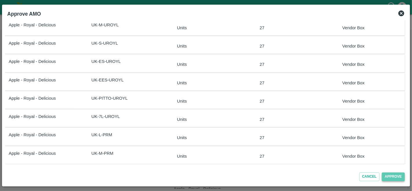
click at [393, 178] on button "Approve" at bounding box center [393, 176] width 23 height 8
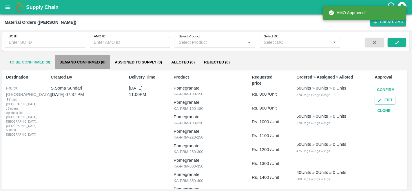
click at [83, 60] on button "Demand Confirmed (0)" at bounding box center [82, 62] width 55 height 14
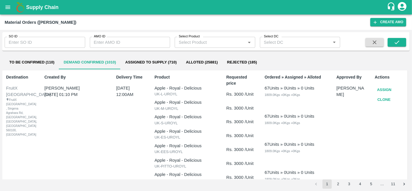
click at [380, 90] on button "Assign" at bounding box center [383, 90] width 19 height 10
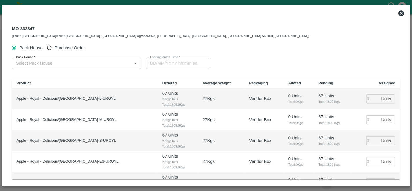
type input "19/10/2025 12:00 AM"
click at [71, 50] on span "Purchase Order" at bounding box center [69, 48] width 30 height 6
click at [55, 50] on input "Purchase Order" at bounding box center [49, 48] width 11 height 11
radio input "true"
click at [69, 63] on input "PO   *" at bounding box center [70, 63] width 112 height 8
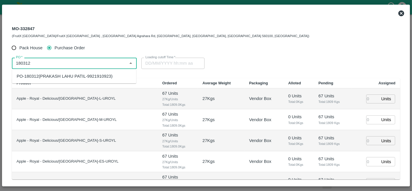
click at [72, 76] on div "PO-180312(PRAKASH LAHU PATIL-9921910923)" at bounding box center [65, 76] width 96 height 6
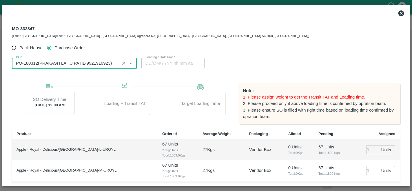
type input "PO-180312(PRAKASH LAHU PATIL-9921910923)"
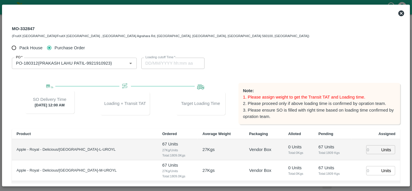
click at [241, 24] on div "MO-332847 (FruitX Bangalore/FruitX Bangalore , Singena Agrahara Rd, Gulimangala…" at bounding box center [205, 31] width 397 height 21
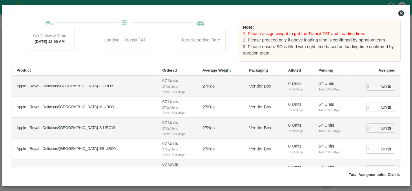
scroll to position [64, 0]
click at [368, 83] on input "number" at bounding box center [372, 85] width 13 height 9
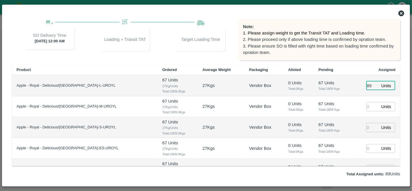
type input "89"
type input "87"
type input "88"
type input "79"
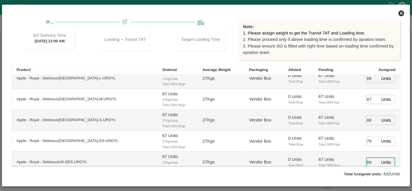
type input "89"
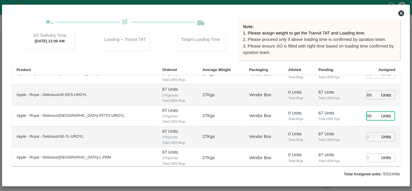
type input "99"
type input "87"
type input "65"
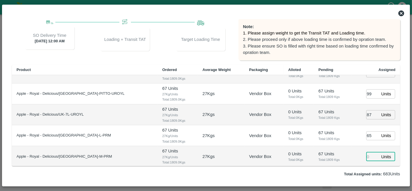
type input "17/10/2025 06:22 PM"
type input "56"
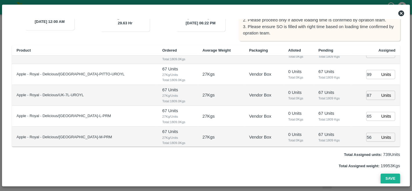
click at [382, 179] on button "Save" at bounding box center [389, 178] width 19 height 10
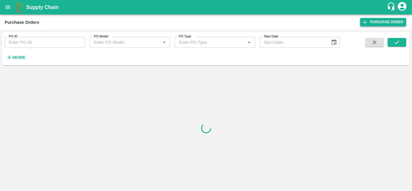
click at [371, 22] on link "Purchase Order" at bounding box center [383, 22] width 46 height 8
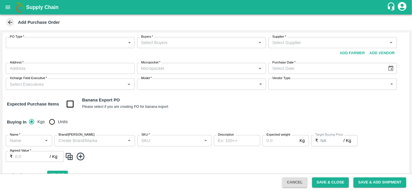
click at [22, 44] on body "Supply Chain Add Purchase Order PO Type   * ​ PO Type Buyers   * Buyers   * Sup…" at bounding box center [206, 95] width 412 height 191
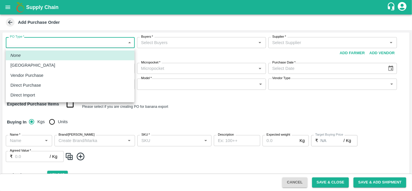
click at [44, 74] on div "Vendor Purchase" at bounding box center [28, 75] width 36 height 6
type input "2"
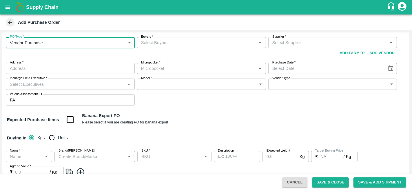
click at [191, 42] on input "Buyers   *" at bounding box center [197, 43] width 116 height 8
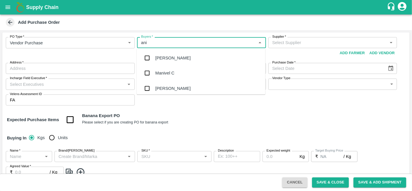
type input "anil"
click at [182, 55] on div "[PERSON_NAME]" at bounding box center [201, 57] width 129 height 15
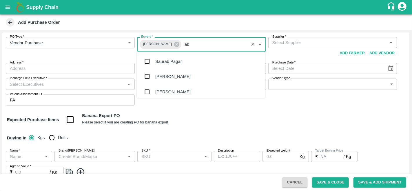
type input "abu"
click at [186, 63] on div "[PERSON_NAME] M" at bounding box center [201, 61] width 129 height 15
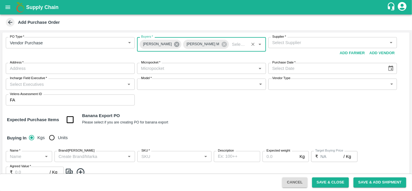
click at [174, 46] on icon at bounding box center [176, 44] width 5 height 5
click at [318, 42] on input "Supplier   *" at bounding box center [328, 43] width 116 height 8
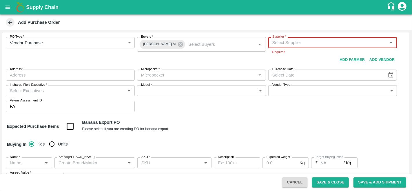
paste input "PRAKASH LAHU PATIL"
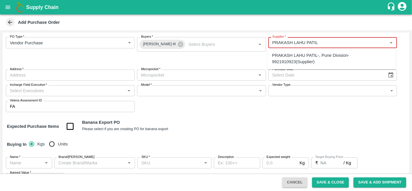
click at [287, 58] on div "PRAKASH LAHU PATIL-, Pune Division-9921910923(Supplier)" at bounding box center [331, 58] width 119 height 13
type input "PRAKASH LAHU PATIL-, Pune Division-9921910923(Supplier)"
type input ", Pune Division, , [GEOGRAPHIC_DATA]"
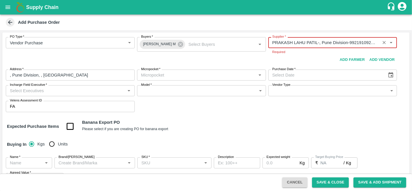
type input "PRAKASH LAHU PATIL-, Pune Division-9921910923(Supplier)"
click at [202, 76] on body "Supply Chain Add Purchase Order PO Type   * Vendor Purchase 2 PO Type Buyers   …" at bounding box center [206, 95] width 412 height 191
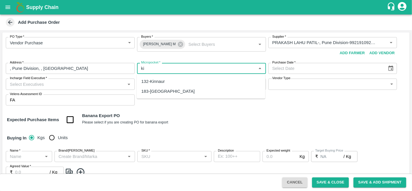
click at [165, 79] on div "132-Kinnaur" at bounding box center [201, 81] width 129 height 10
type input "132-Kinnaur"
click at [302, 69] on input "Purchase Date   *" at bounding box center [325, 68] width 115 height 11
type input "DD/MM/YYYY"
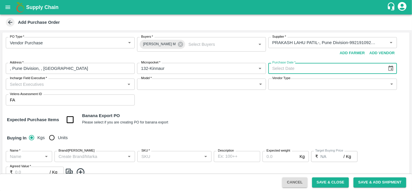
click at [391, 69] on icon "Choose date" at bounding box center [390, 68] width 5 height 6
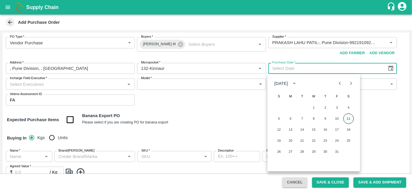
click at [347, 117] on button "11" at bounding box center [348, 118] width 10 height 10
type input "[DATE]"
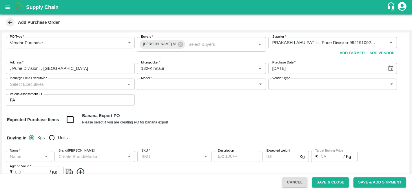
click at [26, 84] on input "Incharge Field Executive   *" at bounding box center [66, 84] width 116 height 8
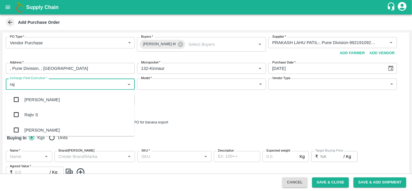
type input "raju"
click at [39, 116] on div "Raju KR" at bounding box center [32, 114] width 16 height 6
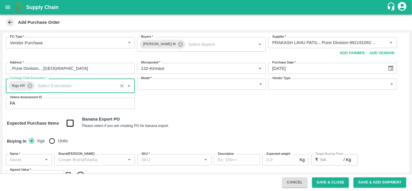
click at [199, 83] on body "Supply Chain Add Purchase Order PO Type   * Vendor Purchase 2 PO Type Buyers   …" at bounding box center [206, 95] width 412 height 191
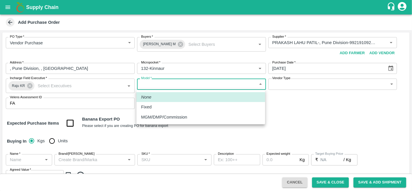
click at [149, 107] on p "Fixed" at bounding box center [146, 107] width 10 height 6
type input "Fixed"
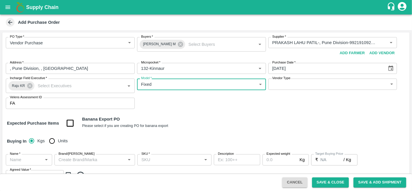
click at [287, 85] on body "Supply Chain Add Purchase Order PO Type   * Vendor Purchase 2 PO Type Buyers   …" at bounding box center [206, 95] width 412 height 191
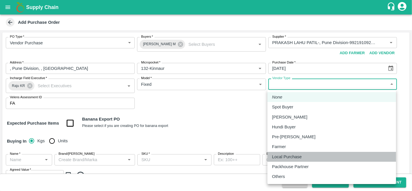
click at [293, 157] on p "Local Purchase" at bounding box center [287, 156] width 30 height 6
type input "LOCAL_PURCHASE"
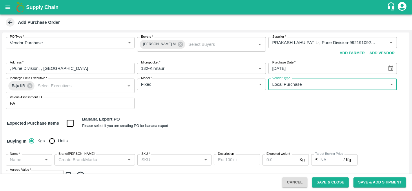
click at [52, 140] on input "Units" at bounding box center [52, 141] width 12 height 12
radio input "true"
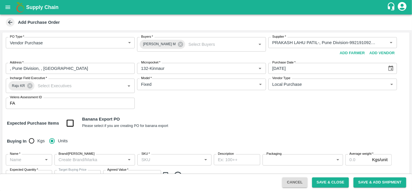
scroll to position [41, 0]
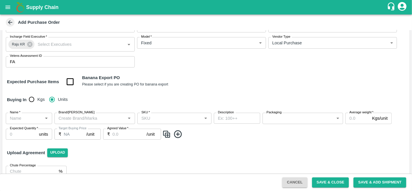
click at [11, 109] on div "Name   * Name   * Brand/Marka Brand/Marka SKU   * SKU   * Description x Descrip…" at bounding box center [205, 126] width 407 height 36
click at [16, 118] on input "Name   *" at bounding box center [24, 118] width 33 height 8
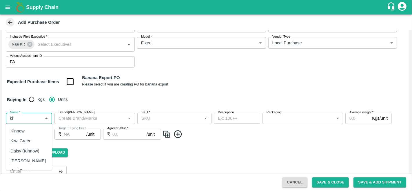
type input "k"
type input "a"
click at [26, 129] on div "Apple - Royal - Delicious" at bounding box center [28, 134] width 37 height 13
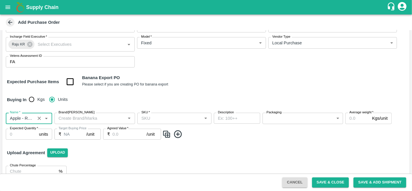
type input "Apple - Royal - Delicious"
click at [97, 118] on input "Brand/Marka" at bounding box center [89, 118] width 67 height 8
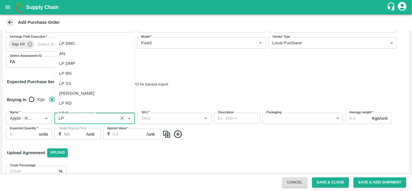
scroll to position [1394, 0]
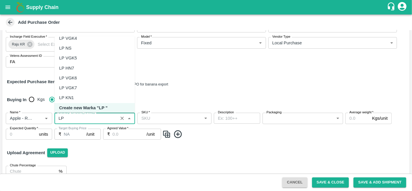
type input "LP"
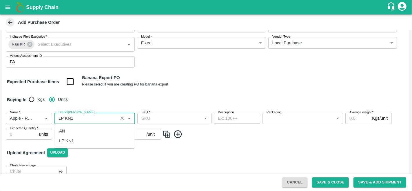
click at [77, 140] on div "LP KN1" at bounding box center [94, 141] width 80 height 10
type input "LP KN1"
click at [181, 120] on input "SKU   *" at bounding box center [169, 118] width 61 height 8
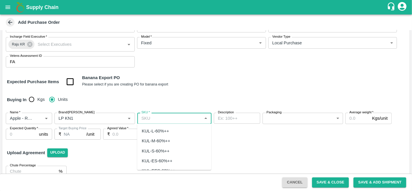
type input "k"
click at [164, 129] on div "UK-L-UROYL" at bounding box center [155, 131] width 26 height 6
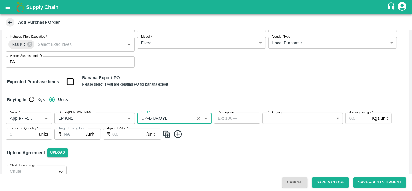
type input "UK-L-UROYL"
click at [274, 119] on body "Supply Chain Add Purchase Order PO Type   * Vendor Purchase 2 PO Type Buyers   …" at bounding box center [206, 95] width 412 height 191
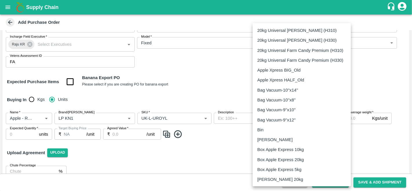
scroll to position [387, 0]
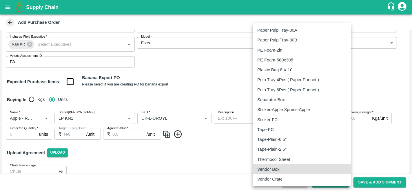
type input "276"
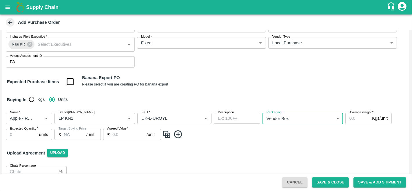
click at [356, 118] on input "Average weight   *" at bounding box center [357, 118] width 24 height 11
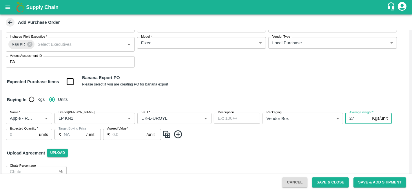
type input "27"
click at [17, 132] on input "Expected Quantity   *" at bounding box center [21, 134] width 31 height 11
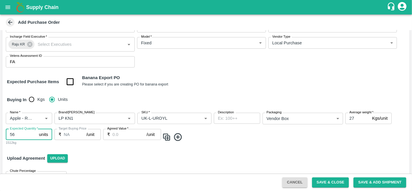
type input "56"
click at [129, 131] on input "Agreed Value   *" at bounding box center [129, 134] width 34 height 11
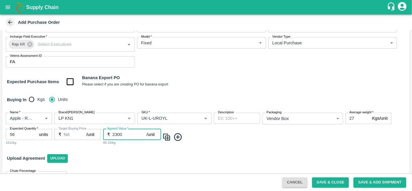
type input "2300"
click at [167, 136] on img at bounding box center [166, 137] width 9 height 10
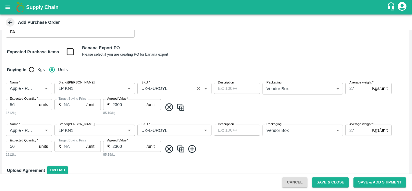
scroll to position [96, 0]
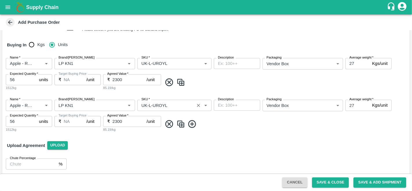
click at [151, 105] on input "SKU   *" at bounding box center [166, 105] width 54 height 8
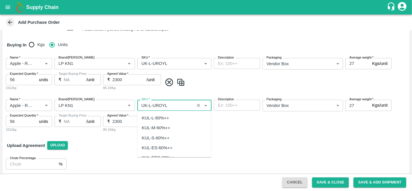
scroll to position [819, 0]
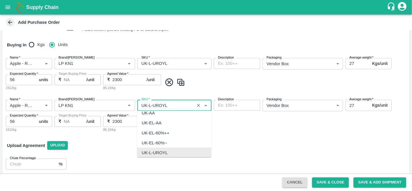
click at [151, 105] on input "SKU   *" at bounding box center [166, 105] width 54 height 8
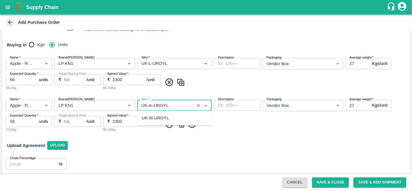
click at [159, 120] on div "UK-M-UROYL" at bounding box center [155, 118] width 27 height 6
type input "UK-M-UROYL"
click at [182, 125] on img at bounding box center [180, 124] width 9 height 10
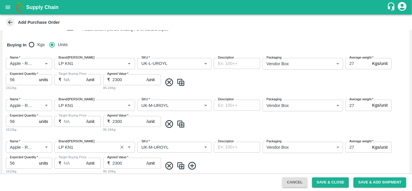
scroll to position [136, 0]
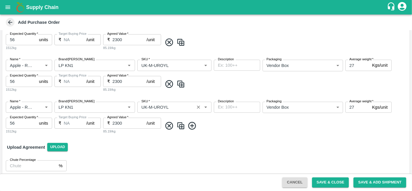
click at [150, 107] on input "SKU   *" at bounding box center [166, 107] width 54 height 8
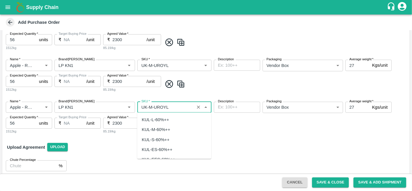
scroll to position [909, 0]
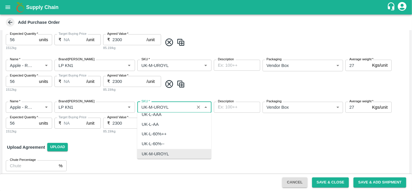
click at [152, 106] on input "SKU   *" at bounding box center [166, 107] width 54 height 8
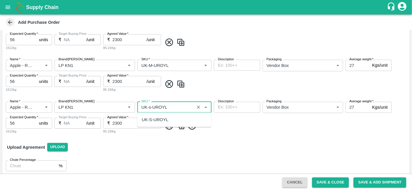
click at [155, 116] on div "UK-S-UROYL" at bounding box center [155, 119] width 27 height 6
type input "UK-S-UROYL"
click at [182, 124] on img at bounding box center [180, 126] width 9 height 10
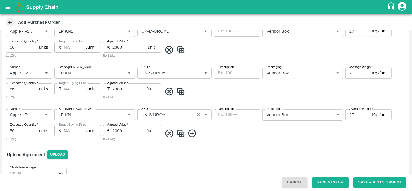
scroll to position [170, 0]
click at [149, 113] on input "SKU   *" at bounding box center [166, 115] width 54 height 8
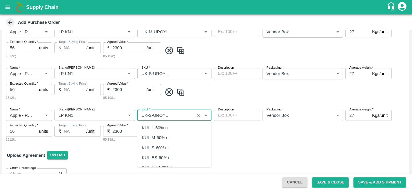
scroll to position [998, 0]
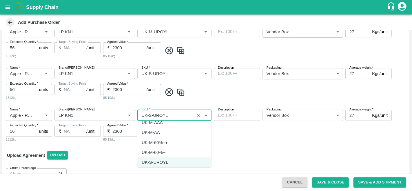
click at [149, 114] on input "SKU   *" at bounding box center [166, 115] width 54 height 8
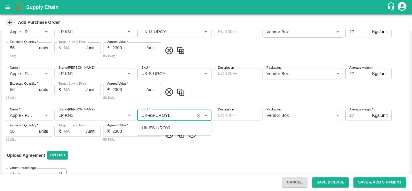
scroll to position [0, 0]
click at [164, 128] on div "UK-ES-UROYL" at bounding box center [156, 127] width 29 height 6
type input "UK-ES-UROYL"
click at [179, 135] on img at bounding box center [180, 134] width 9 height 10
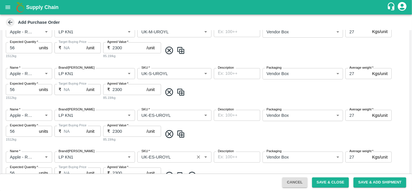
click at [152, 155] on input "SKU   *" at bounding box center [166, 157] width 54 height 8
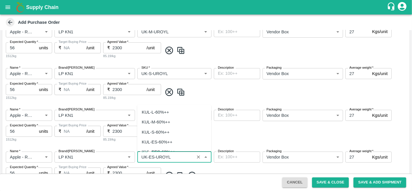
click at [152, 155] on input "SKU   *" at bounding box center [166, 157] width 54 height 8
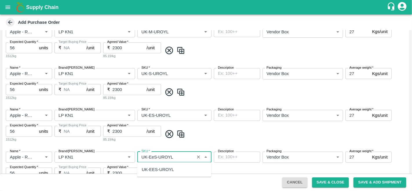
click at [163, 167] on div "UK-EES-UROYL" at bounding box center [158, 169] width 32 height 6
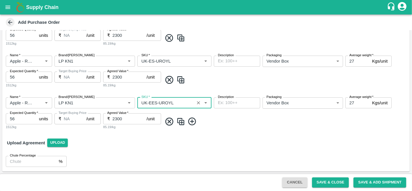
type input "UK-EES-UROYL"
click at [179, 125] on img at bounding box center [180, 122] width 9 height 10
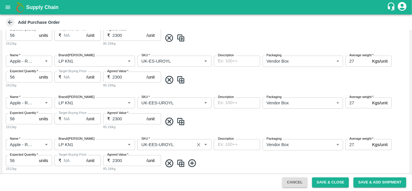
click at [153, 143] on input "SKU   *" at bounding box center [166, 145] width 54 height 8
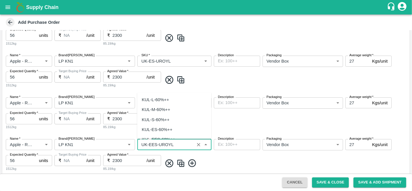
click at [154, 143] on input "SKU   *" at bounding box center [166, 145] width 54 height 8
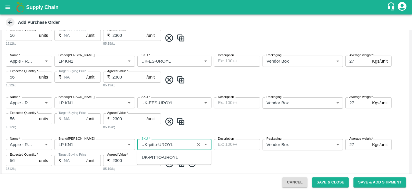
click at [160, 155] on div "UK-PITTO-UROYL" at bounding box center [160, 157] width 36 height 6
type input "UK-PITTO-UROYL"
click at [184, 167] on img at bounding box center [180, 163] width 9 height 10
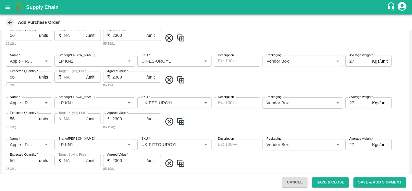
scroll to position [286, 0]
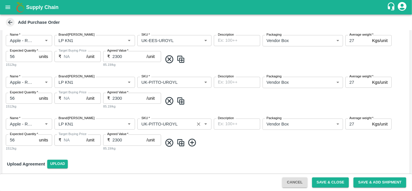
click at [157, 122] on input "SKU   *" at bounding box center [166, 124] width 54 height 8
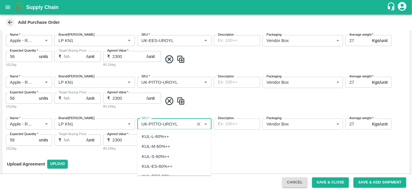
click at [160, 123] on input "SKU   *" at bounding box center [166, 124] width 54 height 8
click at [160, 138] on div "UK-7L-UROYL" at bounding box center [156, 136] width 28 height 6
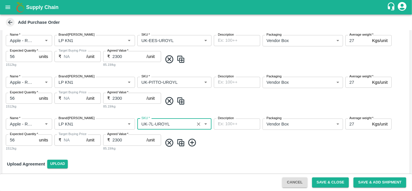
type input "UK-7L-UROYL"
click at [180, 142] on img at bounding box center [180, 143] width 9 height 10
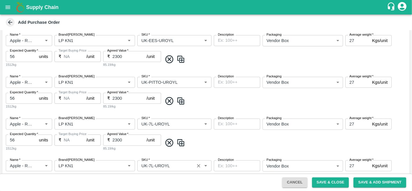
scroll to position [334, 0]
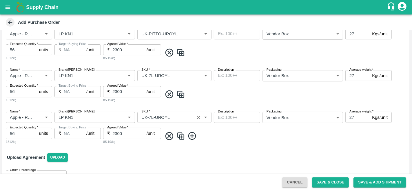
click at [152, 114] on input "SKU   *" at bounding box center [166, 117] width 54 height 8
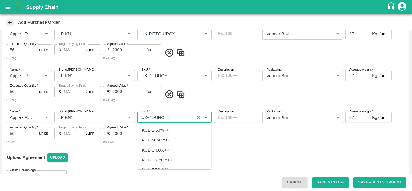
scroll to position [1355, 0]
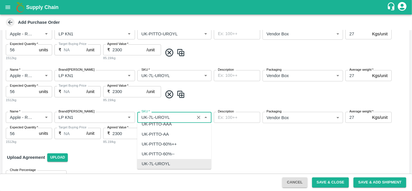
click at [151, 115] on input "SKU   *" at bounding box center [166, 117] width 54 height 8
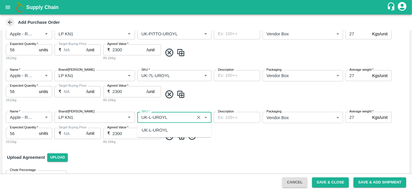
scroll to position [0, 0]
click at [170, 119] on input "SKU   *" at bounding box center [166, 117] width 54 height 8
click at [164, 140] on div "UK-L-PRM" at bounding box center [174, 140] width 74 height 10
type input "UK-L-PRM"
click at [179, 134] on img at bounding box center [180, 136] width 9 height 10
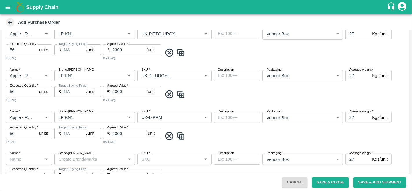
type input "Apple - Royal - Delicious"
type input "LP KN1"
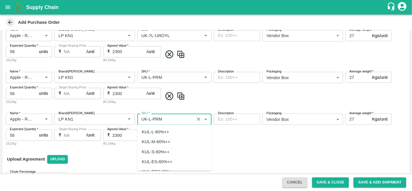
click at [150, 119] on input "SKU   *" at bounding box center [166, 119] width 54 height 8
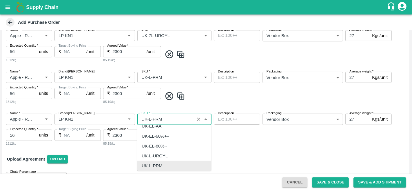
click at [150, 119] on input "SKU   *" at bounding box center [166, 119] width 54 height 8
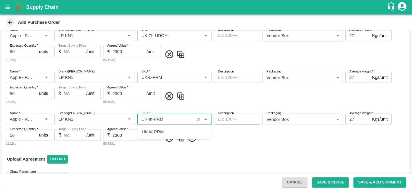
click at [154, 129] on div "UK-M-PRM" at bounding box center [153, 132] width 22 height 6
type input "UK-M-PRM"
click at [329, 180] on button "Save & Close" at bounding box center [330, 182] width 37 height 10
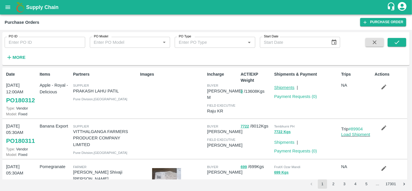
click at [287, 87] on link "Shipments" at bounding box center [284, 87] width 20 height 5
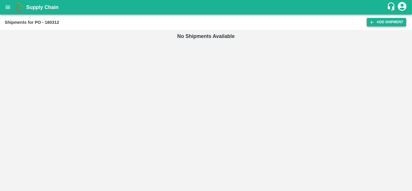
click at [382, 23] on link "Add Shipment" at bounding box center [385, 22] width 39 height 8
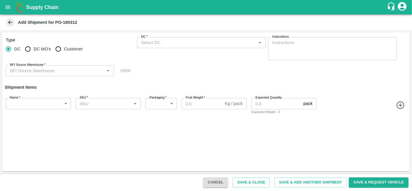
click at [29, 51] on input "DC MO's" at bounding box center [28, 49] width 12 height 12
radio input "true"
click at [144, 45] on input "DC (Material Orders)   *" at bounding box center [197, 43] width 116 height 8
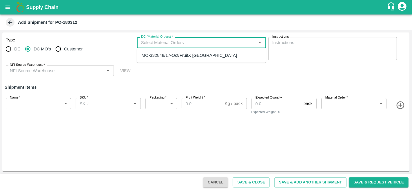
click at [151, 59] on div "MO-332848/17-Oct/FruitX [GEOGRAPHIC_DATA]" at bounding box center [201, 55] width 129 height 10
type input "MO-332848/17-Oct/FruitX [GEOGRAPHIC_DATA]"
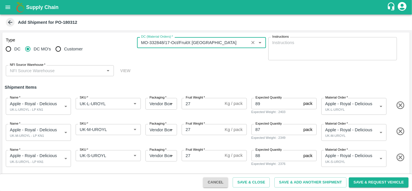
click at [64, 69] on input "NFI Source Warehouse   *" at bounding box center [55, 71] width 95 height 8
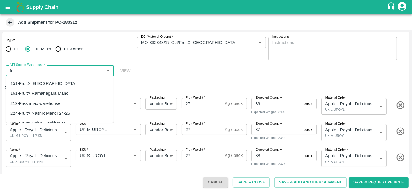
click at [38, 82] on div "151-FruitX [GEOGRAPHIC_DATA]" at bounding box center [43, 83] width 66 height 6
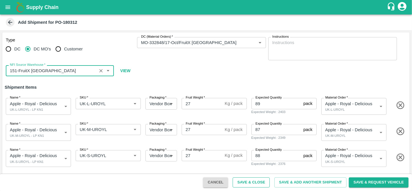
type input "151-FruitX [GEOGRAPHIC_DATA]"
click at [243, 183] on button "Save & Close" at bounding box center [250, 182] width 37 height 10
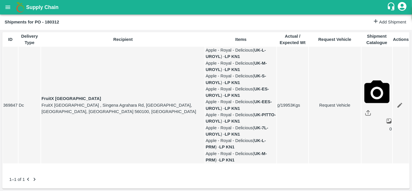
click at [13, 11] on div "Supply Chain" at bounding box center [206, 7] width 412 height 14
click at [8, 8] on icon "open drawer" at bounding box center [8, 7] width 6 height 6
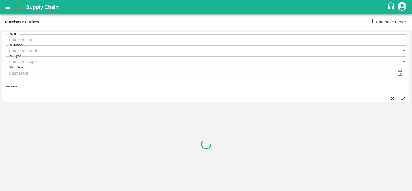
click at [6, 6] on icon "open drawer" at bounding box center [8, 7] width 5 height 3
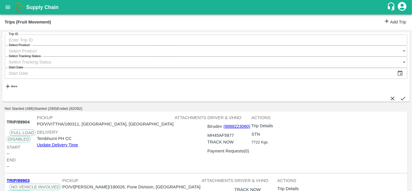
click at [398, 25] on link "Add Trip" at bounding box center [394, 22] width 23 height 8
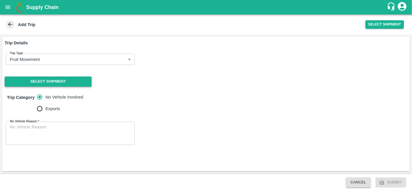
click at [60, 80] on button "Select Shipment" at bounding box center [48, 81] width 87 height 10
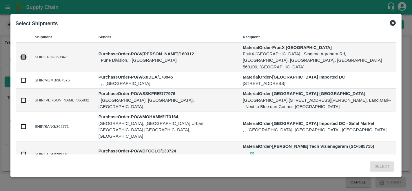
click at [25, 54] on input "checkbox" at bounding box center [23, 57] width 6 height 6
checkbox input "true"
click at [379, 168] on button "Select" at bounding box center [382, 166] width 24 height 10
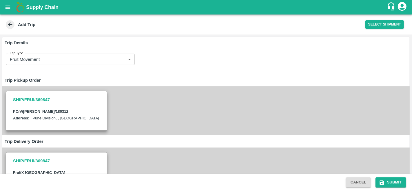
scroll to position [103, 0]
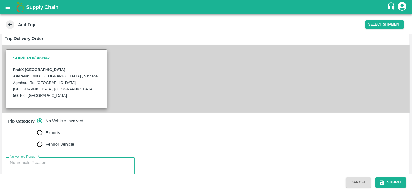
click at [62, 160] on textarea "No Vehicle Reason   *" at bounding box center [70, 169] width 121 height 18
type textarea "vendor delivery"
click at [171, 154] on div "No Vehicle Reason   * vendor delivery x No Vehicle Reason" at bounding box center [205, 168] width 407 height 32
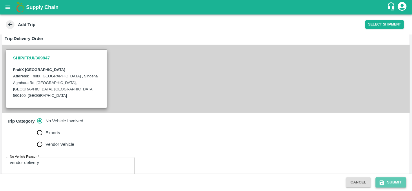
click at [387, 184] on button "Submit" at bounding box center [390, 182] width 31 height 10
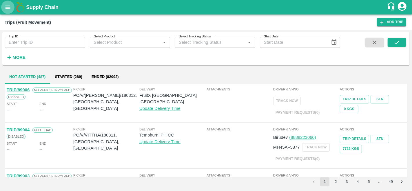
click at [13, 4] on button "open drawer" at bounding box center [7, 7] width 13 height 13
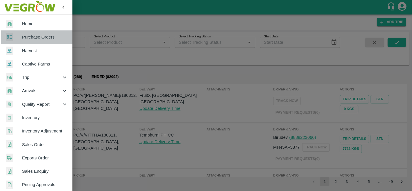
click at [41, 37] on span "Purchase Orders" at bounding box center [45, 37] width 46 height 6
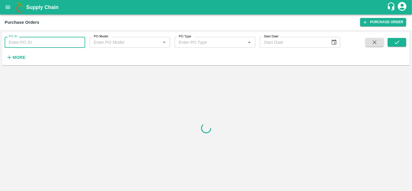
click at [29, 40] on input "PO ID" at bounding box center [45, 42] width 80 height 11
type input "180312"
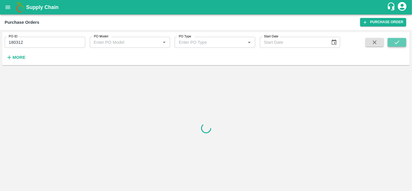
click at [395, 41] on icon "submit" at bounding box center [396, 42] width 6 height 6
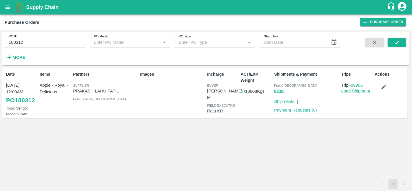
click at [347, 89] on link "Load Shipment" at bounding box center [355, 91] width 29 height 5
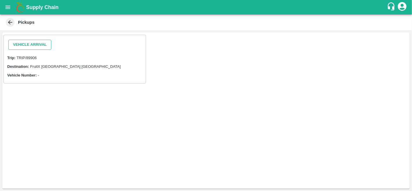
click at [42, 42] on button "Vehicle Arrival" at bounding box center [29, 45] width 43 height 10
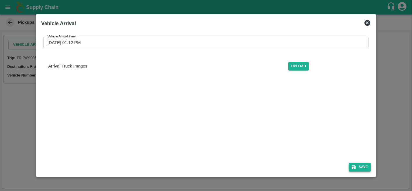
click at [363, 171] on button "Save" at bounding box center [360, 167] width 22 height 8
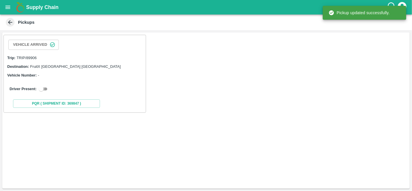
click at [45, 87] on input "checkbox" at bounding box center [41, 88] width 21 height 7
checkbox input "true"
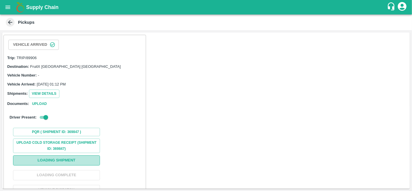
click at [69, 160] on button "Loading Shipment" at bounding box center [56, 160] width 87 height 10
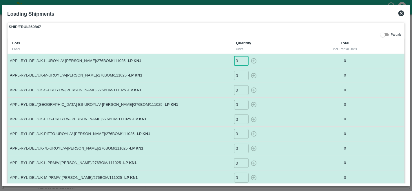
click at [240, 59] on input "0" at bounding box center [241, 61] width 14 height 10
type input "77"
click at [241, 73] on input "0" at bounding box center [241, 76] width 14 height 10
type input "15"
click at [240, 90] on input "0" at bounding box center [241, 90] width 14 height 10
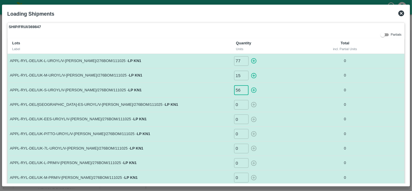
type input "56"
click at [239, 103] on input "0" at bounding box center [241, 105] width 14 height 10
type input "02"
click at [239, 118] on input "0" at bounding box center [241, 119] width 14 height 10
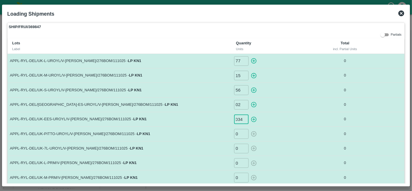
type input "034"
click at [240, 132] on input "0" at bounding box center [241, 134] width 14 height 10
type input "03"
click at [238, 147] on input "0" at bounding box center [241, 149] width 14 height 10
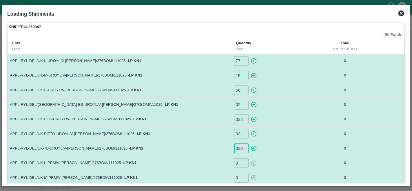
scroll to position [0, 0]
type input "030"
click at [208, 146] on td "APPL-RYL-DEL/UK-7L-UROYL/V-[PERSON_NAME]/276BOM/111025 - LP KN1" at bounding box center [119, 148] width 223 height 14
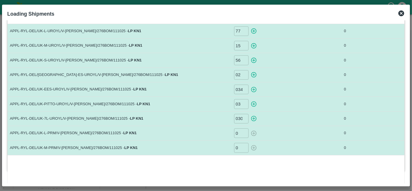
scroll to position [31, 0]
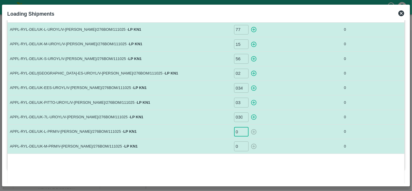
click at [238, 133] on input "0" at bounding box center [241, 132] width 14 height 10
type input "032"
click at [240, 148] on input "0" at bounding box center [241, 146] width 14 height 10
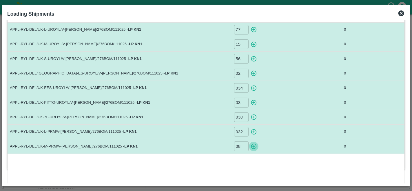
click at [252, 146] on icon "button" at bounding box center [253, 146] width 6 height 6
type input "0"
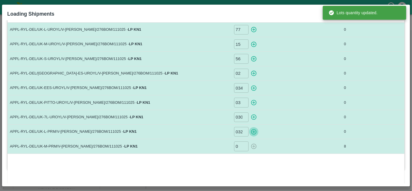
click at [254, 132] on icon "button" at bounding box center [253, 132] width 6 height 6
type input "0"
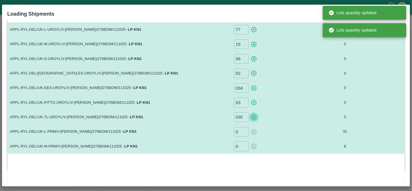
click at [253, 115] on icon "button" at bounding box center [253, 117] width 6 height 6
type input "0"
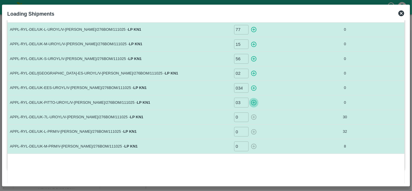
click at [254, 103] on icon "button" at bounding box center [253, 102] width 6 height 6
type input "0"
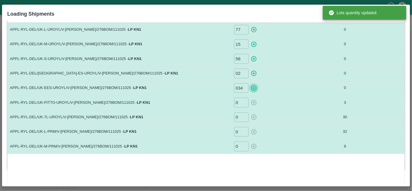
click at [253, 90] on icon "button" at bounding box center [253, 88] width 6 height 6
type input "0"
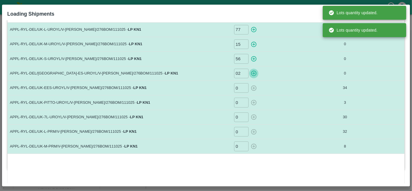
click at [253, 73] on icon "button" at bounding box center [253, 73] width 6 height 6
type input "0"
click at [254, 58] on icon "button" at bounding box center [254, 59] width 6 height 6
type input "0"
click at [253, 45] on icon "button" at bounding box center [253, 44] width 6 height 6
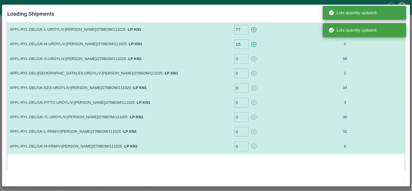
type input "0"
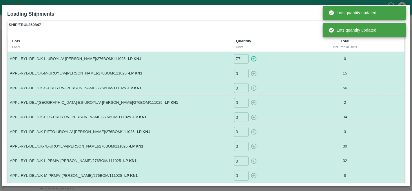
scroll to position [1, 0]
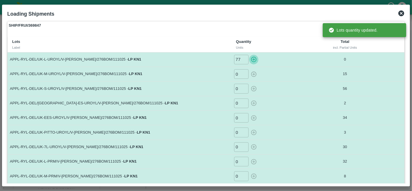
click at [253, 58] on icon "button" at bounding box center [254, 60] width 6 height 6
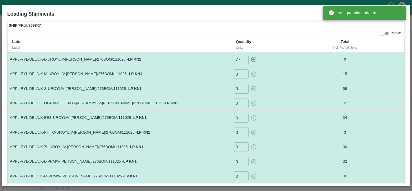
type input "0"
click at [281, 32] on div "SHIP/FRUI/369847 Partials Lots Label Quantity Units Total incl. Partial Units A…" at bounding box center [205, 110] width 397 height 178
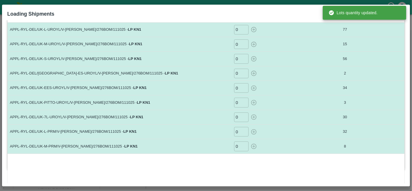
scroll to position [0, 0]
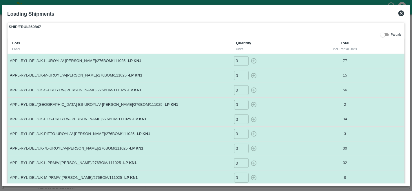
click at [280, 42] on th "Quantity Units" at bounding box center [270, 45] width 79 height 15
click at [402, 12] on icon at bounding box center [401, 13] width 6 height 6
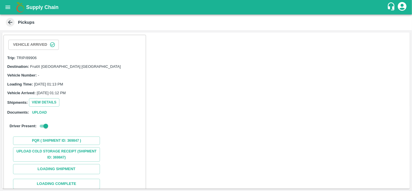
scroll to position [35, 0]
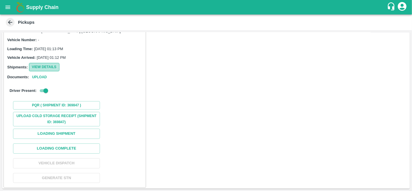
click at [42, 66] on button "View Details" at bounding box center [44, 67] width 30 height 8
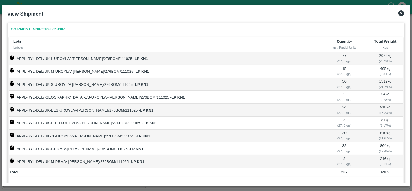
click at [399, 14] on icon at bounding box center [401, 13] width 6 height 6
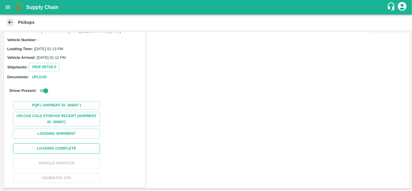
click at [73, 150] on button "Loading Complete" at bounding box center [56, 148] width 87 height 10
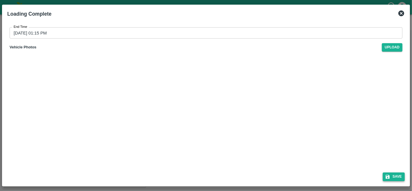
click at [392, 173] on button "Save" at bounding box center [393, 176] width 22 height 8
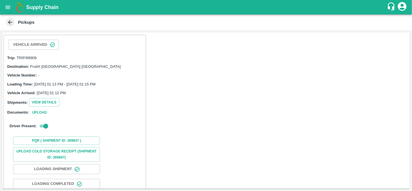
click at [12, 23] on icon at bounding box center [10, 22] width 6 height 6
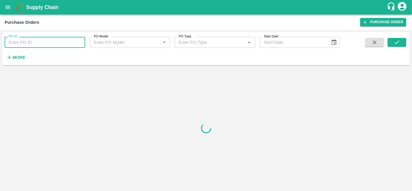
click at [30, 37] on input "PO ID" at bounding box center [45, 42] width 80 height 11
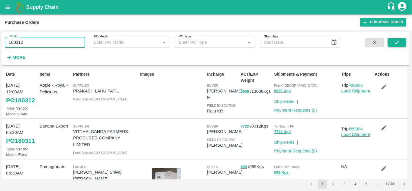
type input "180312"
click at [401, 43] on button "submit" at bounding box center [396, 42] width 19 height 9
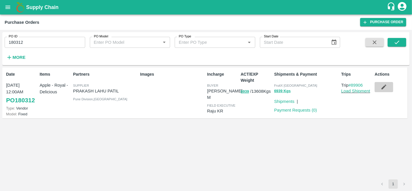
click at [386, 88] on icon "button" at bounding box center [383, 87] width 6 height 6
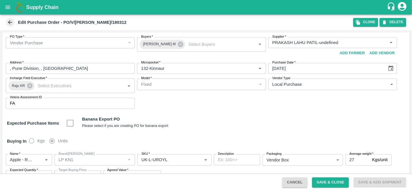
scroll to position [83, 0]
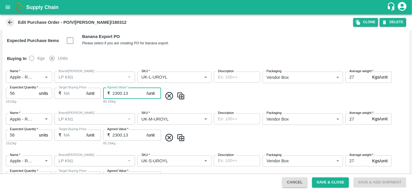
drag, startPoint x: 129, startPoint y: 93, endPoint x: 106, endPoint y: 95, distance: 23.6
click at [106, 95] on div "₹ 2300.13 /unit Agreed Value" at bounding box center [132, 93] width 58 height 11
drag, startPoint x: 122, startPoint y: 94, endPoint x: 111, endPoint y: 95, distance: 10.7
click at [111, 95] on div "₹ 2591 /unit Agreed Value" at bounding box center [132, 93] width 58 height 11
type input "2591"
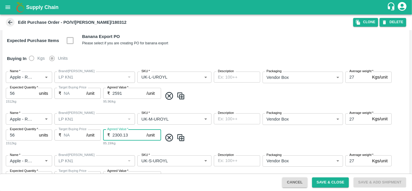
click at [114, 135] on input "2300.13" at bounding box center [129, 134] width 34 height 11
paste input "591"
type input "2591"
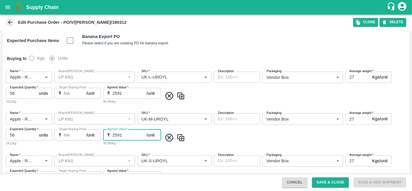
click at [136, 148] on div "Name   * Name   * Brand/[PERSON_NAME]/[PERSON_NAME]   * SKU   * Description x D…" at bounding box center [205, 130] width 407 height 42
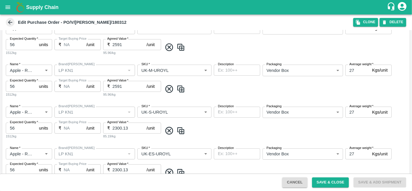
click at [120, 127] on input "2300.13" at bounding box center [129, 127] width 34 height 11
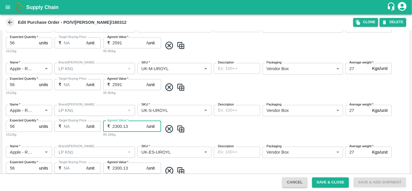
click at [120, 127] on input "2300.13" at bounding box center [129, 126] width 34 height 11
paste input "591"
type input "2591"
click at [124, 139] on div "Name   * Name   * Brand/Marka Brand/Marka SKU   * SKU   * Description x Descrip…" at bounding box center [205, 121] width 407 height 42
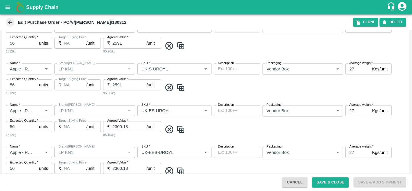
click at [119, 129] on input "2300.13" at bounding box center [129, 126] width 34 height 11
paste input "591"
type input "2591"
click at [123, 140] on div "Name   * Name   * Brand/Marka Brand/Marka SKU   * SKU   * Description x Descrip…" at bounding box center [205, 121] width 407 height 42
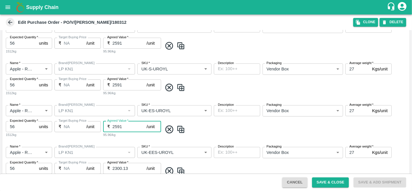
click at [123, 140] on div "Name   * Name   * Brand/Marka Brand/Marka SKU   * SKU   * Description x Descrip…" at bounding box center [205, 121] width 407 height 42
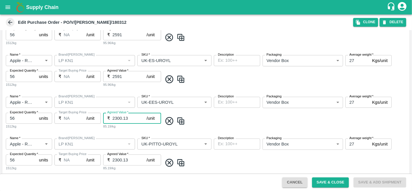
click at [118, 118] on input "2300.13" at bounding box center [129, 118] width 34 height 11
paste input "591"
type input "2591"
click at [127, 131] on div "Name   * Name   * Brand/Marka Brand/Marka SKU   * SKU   * Description x Descrip…" at bounding box center [205, 113] width 407 height 42
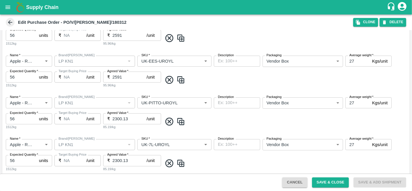
scroll to position [265, 0]
click at [118, 116] on input "2300.13" at bounding box center [129, 118] width 34 height 11
paste input "591"
type input "2591"
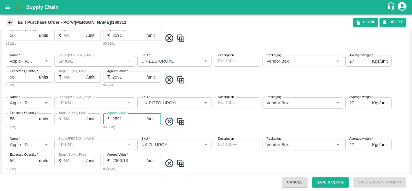
click at [131, 134] on div "Name   * Name   * Brand/Marka Brand/Marka SKU   * SKU   * Description x Descrip…" at bounding box center [205, 155] width 407 height 42
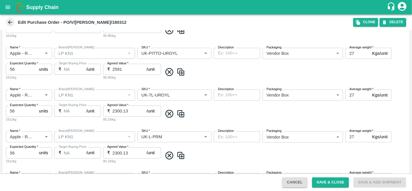
click at [122, 108] on input "2300.13" at bounding box center [129, 110] width 34 height 11
paste input "591"
type input "2591"
click at [122, 153] on input "2300.13" at bounding box center [129, 152] width 34 height 11
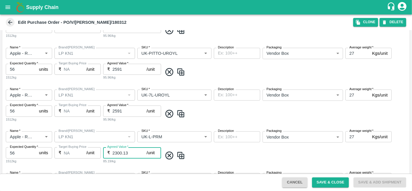
click at [122, 153] on input "2300.13" at bounding box center [129, 152] width 34 height 11
paste input "591"
type input "2591"
click at [217, 154] on span at bounding box center [284, 156] width 245 height 10
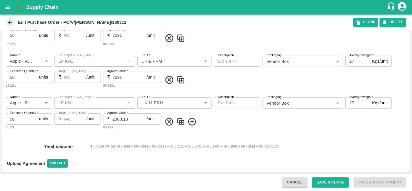
click at [120, 121] on input "2300.13" at bounding box center [129, 118] width 34 height 11
paste input "591"
type input "2591"
click at [151, 128] on div "95.96/kg" at bounding box center [132, 126] width 58 height 5
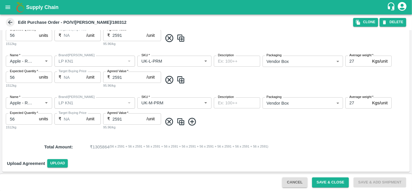
click at [241, 133] on div "Name   * Name   * Brand/Marka Brand/Marka SKU   * SKU   * Description x Descrip…" at bounding box center [205, 114] width 407 height 42
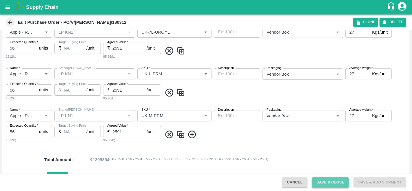
click at [322, 179] on button "Save & Close" at bounding box center [330, 182] width 37 height 10
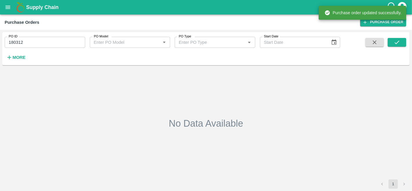
type input "180312"
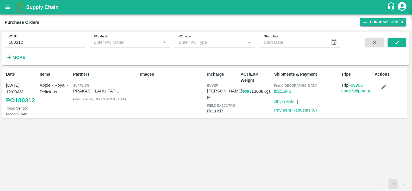
click at [302, 111] on link "Payment Requests ( 0 )" at bounding box center [295, 110] width 43 height 5
click at [361, 90] on link "Load Shipment" at bounding box center [355, 91] width 29 height 5
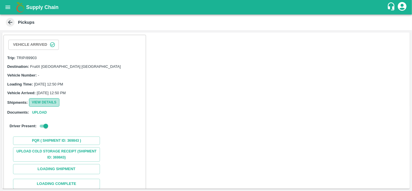
click at [50, 102] on button "View Details" at bounding box center [44, 102] width 30 height 8
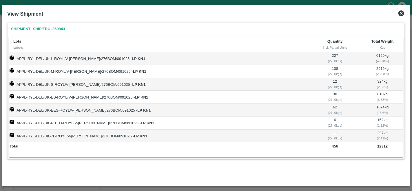
click at [403, 12] on icon at bounding box center [401, 13] width 6 height 6
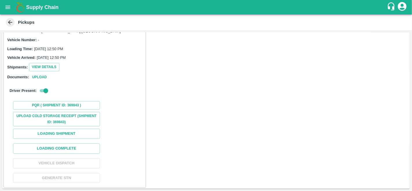
scroll to position [35, 0]
click at [66, 146] on button "Loading Complete" at bounding box center [56, 149] width 87 height 10
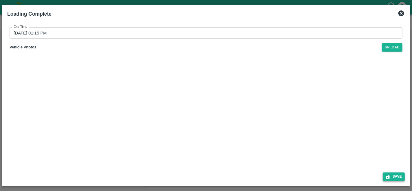
click at [396, 176] on button "Save" at bounding box center [393, 176] width 22 height 8
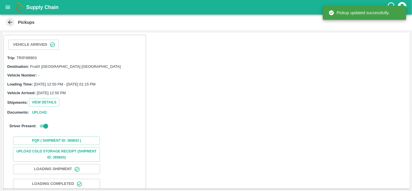
scroll to position [35, 0]
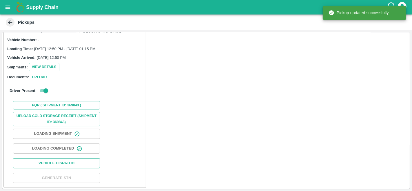
click at [57, 164] on button "Vehicle Dispatch" at bounding box center [56, 163] width 87 height 10
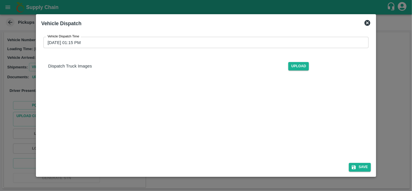
click at [52, 103] on div "Vehicle Dispatch Time [DATE] 01:15 PM Vehicle Dispatch Time Dispatch Truck Imag…" at bounding box center [205, 108] width 329 height 153
click at [365, 165] on button "Save" at bounding box center [360, 167] width 22 height 8
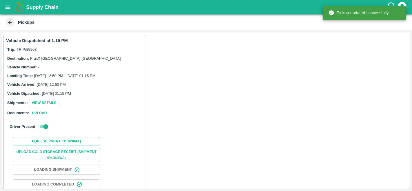
scroll to position [36, 0]
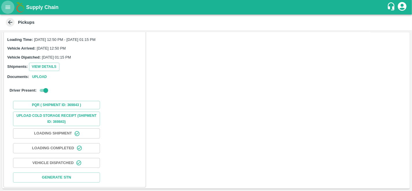
click at [8, 6] on icon "open drawer" at bounding box center [8, 7] width 5 height 3
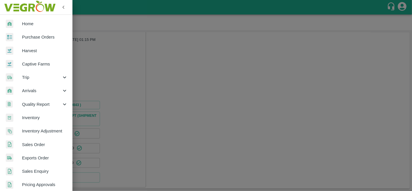
click at [43, 35] on span "Purchase Orders" at bounding box center [45, 37] width 46 height 6
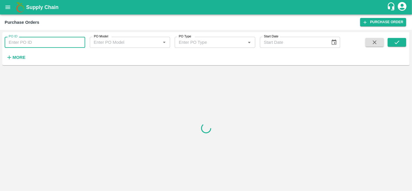
click at [30, 45] on input "PO ID" at bounding box center [45, 42] width 80 height 11
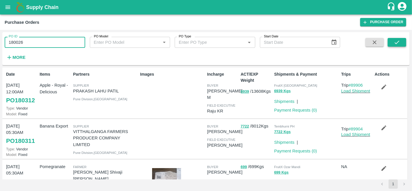
type input "180026"
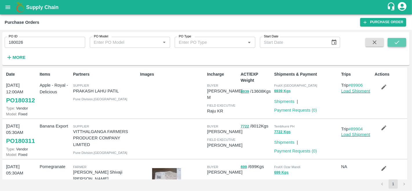
click at [398, 40] on icon "submit" at bounding box center [396, 42] width 6 height 6
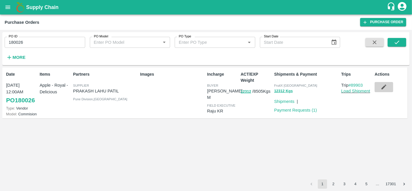
click at [383, 85] on icon "button" at bounding box center [383, 87] width 6 height 6
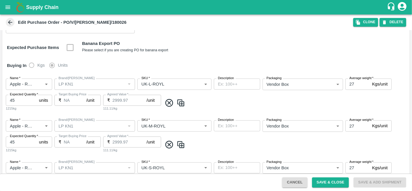
scroll to position [31, 0]
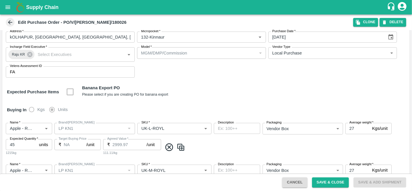
click at [10, 19] on icon at bounding box center [10, 22] width 6 height 6
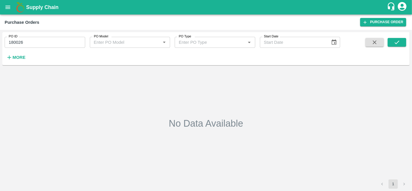
type input "180026"
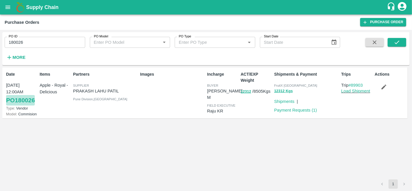
click at [30, 102] on link "PO 180026" at bounding box center [20, 100] width 29 height 10
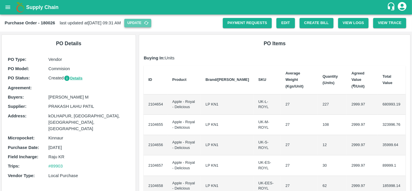
click at [149, 19] on button "Update" at bounding box center [137, 23] width 27 height 8
click at [305, 23] on button "Create Bill" at bounding box center [316, 23] width 34 height 10
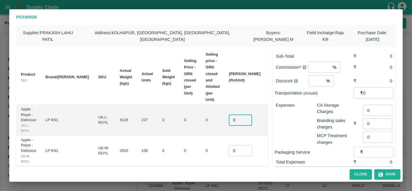
click at [232, 114] on input "0" at bounding box center [240, 119] width 23 height 11
click at [229, 114] on input "2616" at bounding box center [240, 119] width 23 height 11
type input "2616"
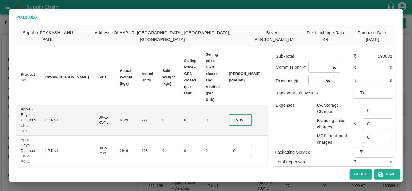
click at [229, 145] on input "0" at bounding box center [240, 150] width 23 height 11
paste input "2616"
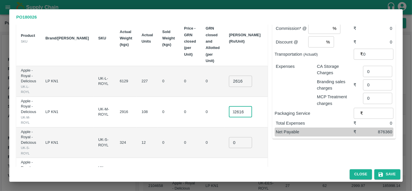
type input "02616"
click at [229, 137] on input "0" at bounding box center [240, 142] width 23 height 11
paste input "2616"
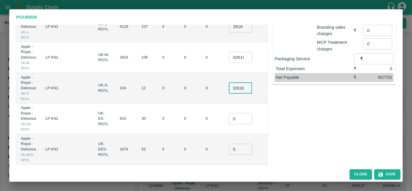
scroll to position [94, 0]
type input "02616"
click at [229, 115] on input "0" at bounding box center [240, 118] width 23 height 11
paste input "2616"
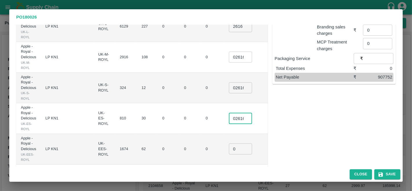
scroll to position [0, 3]
type input "02616"
click at [229, 143] on input "0" at bounding box center [240, 148] width 23 height 11
paste input "2616"
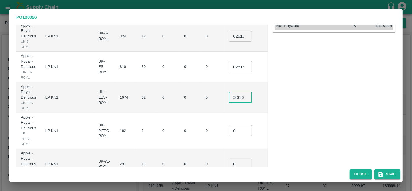
scroll to position [148, 0]
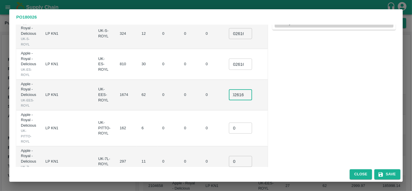
type input "02616"
click at [229, 122] on input "0" at bounding box center [240, 127] width 23 height 11
paste input "2616"
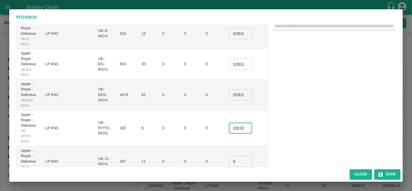
type input "02616"
click at [229, 156] on input "0" at bounding box center [240, 161] width 23 height 11
paste input "2616"
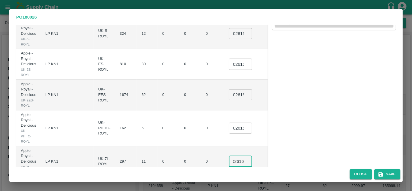
type input "02616"
click at [224, 133] on td "02616 ​" at bounding box center [244, 128] width 41 height 36
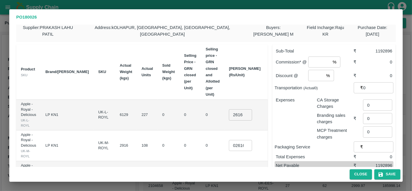
scroll to position [5, 0]
click at [317, 61] on input "number" at bounding box center [319, 62] width 22 height 11
type input "1"
click at [317, 76] on input "number" at bounding box center [316, 75] width 16 height 11
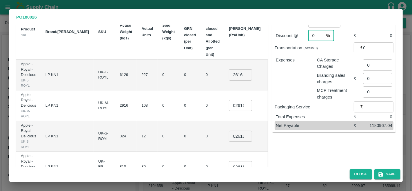
scroll to position [45, 0]
type input "0"
click at [386, 174] on button "Save" at bounding box center [387, 174] width 26 height 10
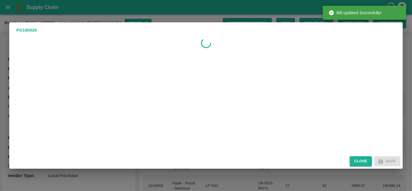
scroll to position [0, 0]
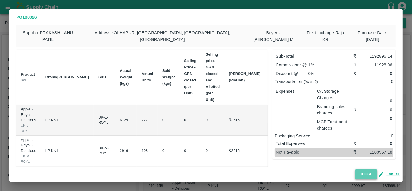
click at [374, 175] on button "Close" at bounding box center [366, 174] width 22 height 10
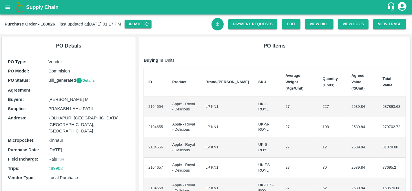
click at [218, 24] on icon "Download Bill" at bounding box center [218, 24] width 6 height 6
click at [241, 20] on link "Payment Requests" at bounding box center [252, 24] width 49 height 10
click at [12, 5] on button "open drawer" at bounding box center [7, 7] width 13 height 13
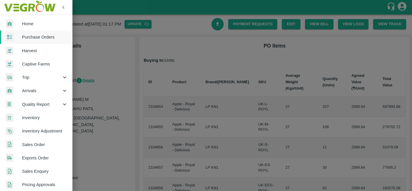
click at [45, 38] on span "Purchase Orders" at bounding box center [45, 37] width 46 height 6
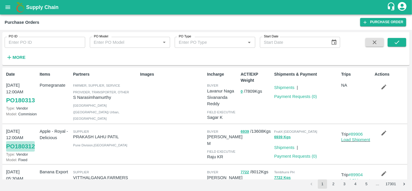
click at [22, 147] on link "PO 180312" at bounding box center [20, 146] width 29 height 10
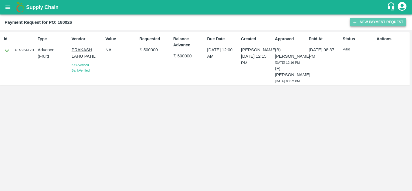
click at [379, 20] on button "New Payment Request" at bounding box center [378, 22] width 56 height 8
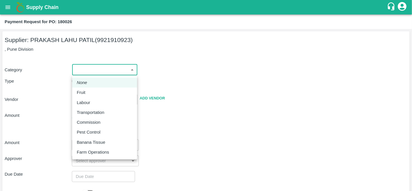
click at [87, 71] on body "Supply Chain Payment Request for PO: 180026 Supplier: PRAKASH LAHU PATIL (99219…" at bounding box center [206, 95] width 412 height 191
click at [89, 91] on div "Fruit" at bounding box center [105, 92] width 56 height 6
type input "1"
type input "PRAKASH LAHU PATIL - 9921910923(Supplier)"
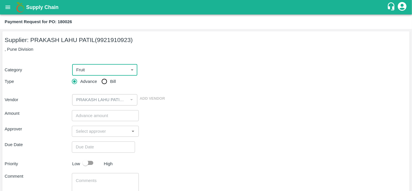
click at [105, 81] on input "Bill" at bounding box center [104, 82] width 12 height 12
radio input "true"
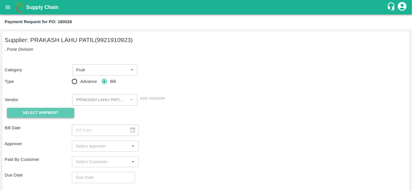
click at [27, 114] on span "Select Shipment" at bounding box center [40, 112] width 35 height 7
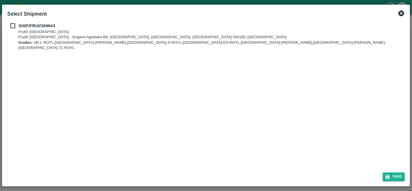
click at [16, 24] on input "checkbox" at bounding box center [12, 26] width 11 height 6
checkbox input "true"
click at [389, 177] on icon "submit" at bounding box center [387, 176] width 5 height 5
type input "[DATE]"
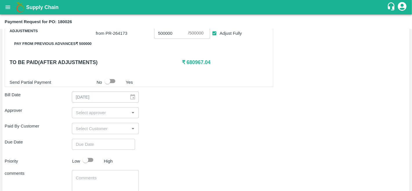
scroll to position [215, 0]
click at [87, 111] on input "input" at bounding box center [101, 112] width 54 height 8
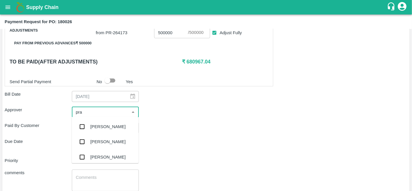
type input "prav"
click at [96, 128] on div "[PERSON_NAME]" at bounding box center [107, 126] width 35 height 6
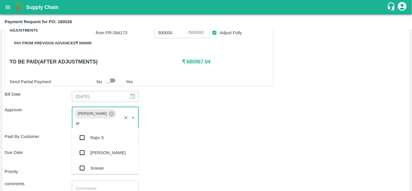
scroll to position [183, 0]
type input "ara"
click at [114, 135] on div "[PERSON_NAME]" at bounding box center [107, 137] width 35 height 6
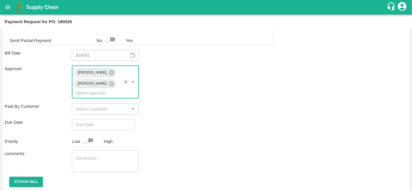
scroll to position [257, 0]
click at [97, 122] on input "Choose date" at bounding box center [101, 123] width 59 height 11
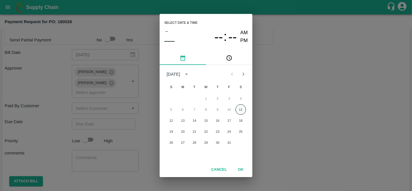
click at [241, 107] on button "11" at bounding box center [240, 109] width 10 height 10
type input "[DATE] 12:00 AM"
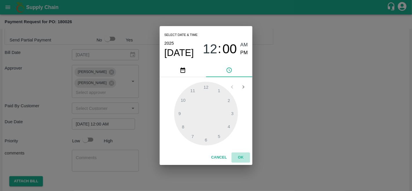
click at [243, 157] on button "OK" at bounding box center [240, 157] width 19 height 10
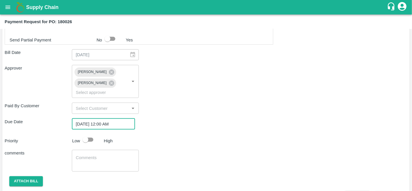
click at [86, 138] on input "checkbox" at bounding box center [85, 139] width 33 height 11
checkbox input "true"
click at [28, 182] on button "Attach bill" at bounding box center [26, 181] width 34 height 10
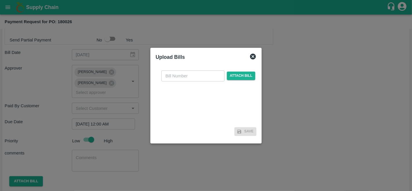
click at [188, 78] on input "text" at bounding box center [192, 75] width 63 height 11
type input "180026"
click at [239, 73] on span "Attach bill" at bounding box center [241, 76] width 28 height 8
click at [0, 0] on input "Attach bill" at bounding box center [0, 0] width 0 height 0
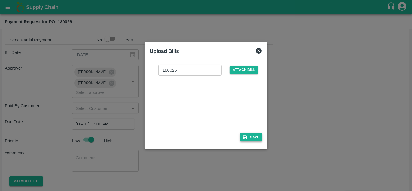
click at [257, 140] on button "Save" at bounding box center [251, 137] width 22 height 8
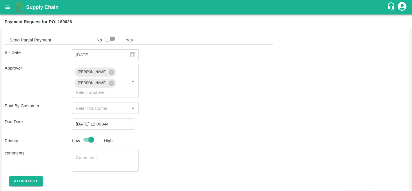
scroll to position [303, 0]
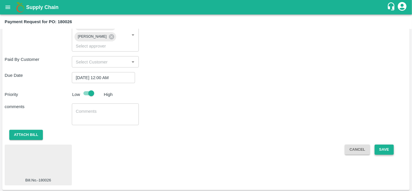
click at [385, 151] on button "Save" at bounding box center [383, 149] width 19 height 10
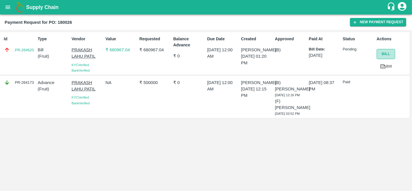
click at [385, 53] on button "Bill" at bounding box center [385, 54] width 19 height 10
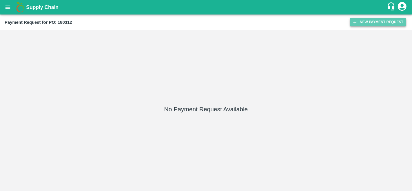
click at [377, 25] on button "New Payment Request" at bounding box center [378, 22] width 56 height 8
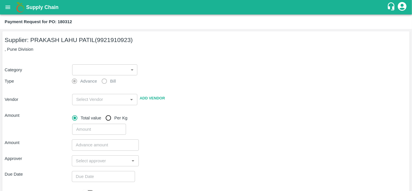
click at [106, 71] on body "Supply Chain Payment Request for PO: 180312 Supplier: PRAKASH LAHU PATIL (99219…" at bounding box center [206, 95] width 412 height 191
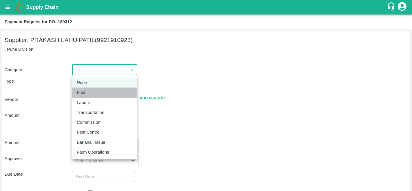
click at [97, 90] on div "Fruit" at bounding box center [105, 92] width 56 height 6
type input "1"
type input "PRAKASH LAHU PATIL - 9921910923(Supplier)"
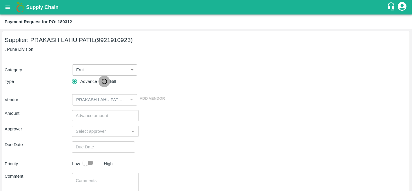
click at [104, 79] on input "Bill" at bounding box center [104, 82] width 12 height 12
radio input "true"
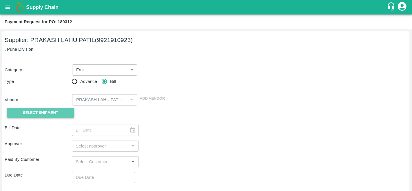
click at [51, 111] on span "Select Shipment" at bounding box center [40, 112] width 35 height 7
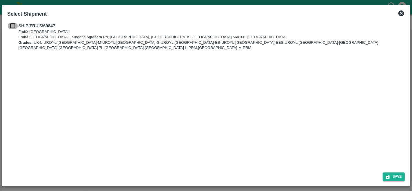
click at [9, 28] on input "checkbox" at bounding box center [12, 26] width 11 height 6
checkbox input "true"
click at [393, 179] on button "Save" at bounding box center [393, 176] width 22 height 8
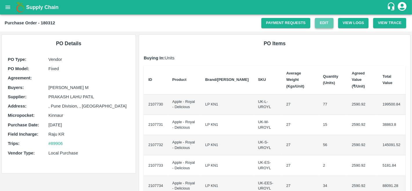
click at [322, 25] on link "Edit" at bounding box center [324, 23] width 19 height 10
click at [277, 23] on link "Payment Requests" at bounding box center [285, 23] width 49 height 10
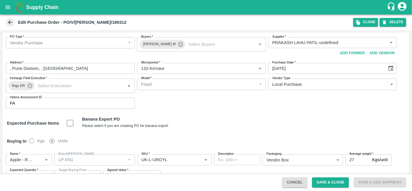
click at [9, 22] on icon at bounding box center [10, 22] width 4 height 4
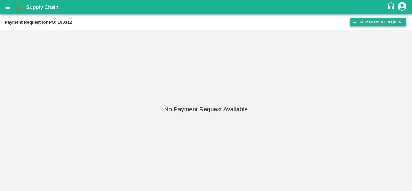
click at [383, 24] on button "New Payment Request" at bounding box center [378, 22] width 56 height 8
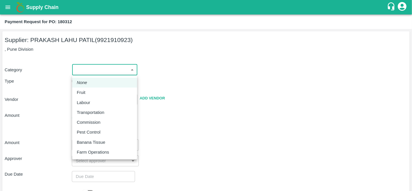
click at [87, 65] on body "Supply Chain Payment Request for PO: 180312 Supplier: PRAKASH LAHU PATIL (99219…" at bounding box center [206, 95] width 412 height 191
click at [94, 90] on div "Fruit" at bounding box center [105, 92] width 56 height 6
type input "1"
type input "PRAKASH LAHU PATIL - 9921910923(Supplier)"
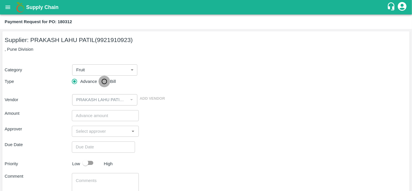
click at [106, 80] on input "Bill" at bounding box center [104, 82] width 12 height 12
radio input "true"
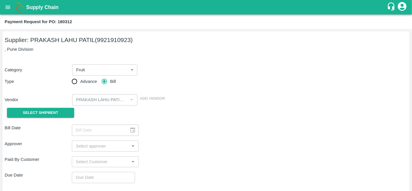
click at [65, 107] on div "Select Shipment" at bounding box center [38, 112] width 67 height 15
click at [65, 108] on button "Select Shipment" at bounding box center [40, 113] width 67 height 10
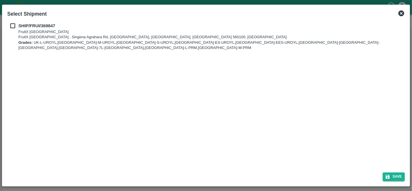
click at [12, 25] on input "checkbox" at bounding box center [12, 26] width 11 height 6
checkbox input "true"
click at [388, 174] on icon "submit" at bounding box center [387, 176] width 5 height 5
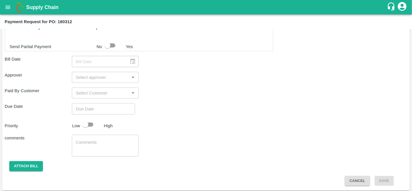
scroll to position [265, 0]
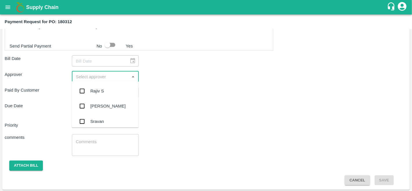
click at [98, 76] on input "input" at bounding box center [101, 77] width 54 height 8
type input "prav"
click at [101, 96] on div "Praveen Kumar" at bounding box center [105, 90] width 67 height 15
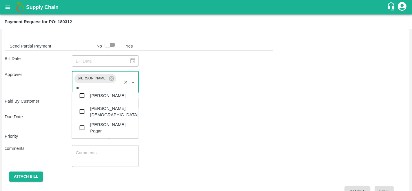
scroll to position [183, 0]
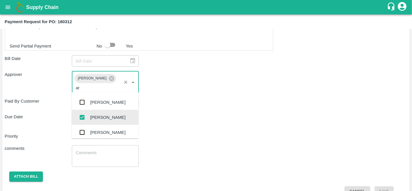
type input "ara"
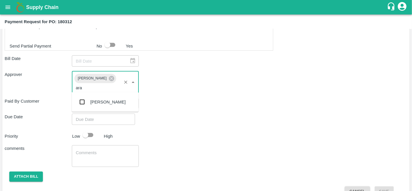
click at [102, 100] on div "Aravindha Raj R" at bounding box center [107, 102] width 35 height 6
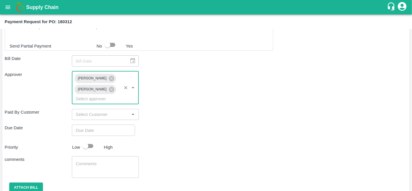
type input "DD/MM/YYYY hh:mm aa"
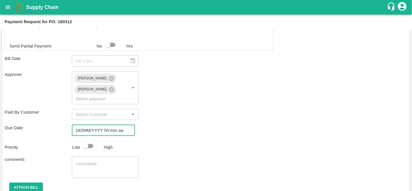
click at [91, 131] on input "DD/MM/YYYY hh:mm aa" at bounding box center [101, 129] width 59 height 11
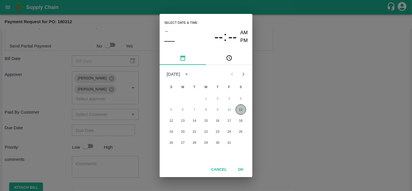
click at [240, 109] on button "11" at bounding box center [240, 109] width 10 height 10
type input "11/10/2025 12:00 AM"
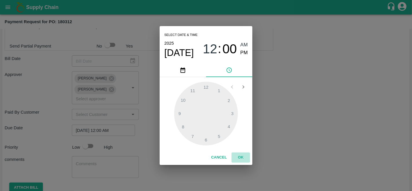
click at [240, 155] on button "OK" at bounding box center [240, 157] width 19 height 10
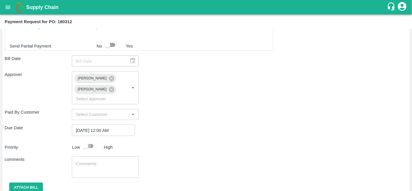
click at [87, 142] on input "checkbox" at bounding box center [85, 145] width 33 height 11
checkbox input "true"
click at [25, 183] on button "Attach bill" at bounding box center [26, 187] width 34 height 10
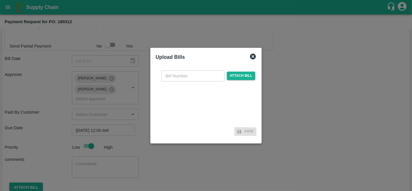
click at [188, 74] on input "text" at bounding box center [192, 75] width 63 height 11
type input "180312"
click at [241, 78] on span "Attach bill" at bounding box center [241, 76] width 28 height 8
click at [0, 0] on input "Attach bill" at bounding box center [0, 0] width 0 height 0
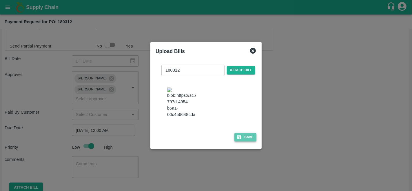
click at [239, 138] on button "Save" at bounding box center [245, 137] width 22 height 8
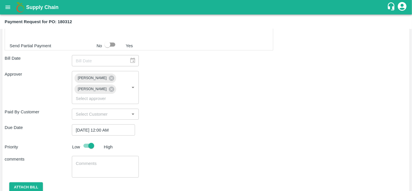
scroll to position [326, 0]
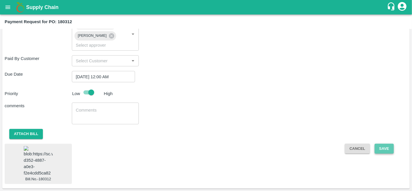
click at [388, 144] on button "Save" at bounding box center [383, 149] width 19 height 10
click at [384, 144] on button "Save" at bounding box center [383, 149] width 19 height 10
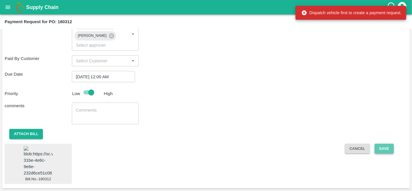
click at [384, 144] on button "Save" at bounding box center [383, 149] width 19 height 10
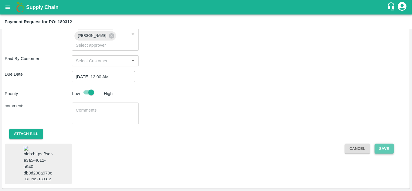
click at [388, 144] on button "Save" at bounding box center [383, 149] width 19 height 10
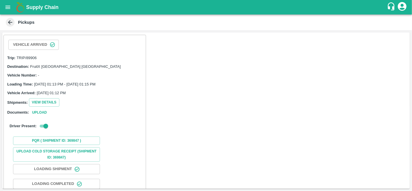
scroll to position [35, 0]
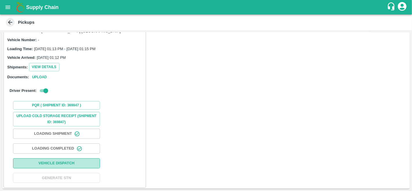
click at [85, 162] on button "Vehicle Dispatch" at bounding box center [56, 163] width 87 height 10
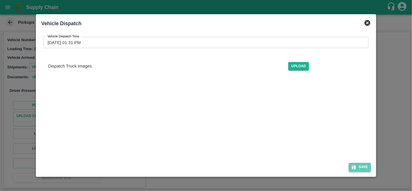
click at [359, 167] on button "Save" at bounding box center [360, 167] width 22 height 8
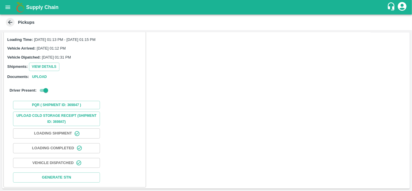
scroll to position [0, 0]
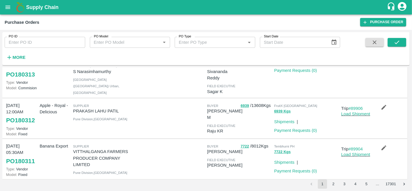
scroll to position [72, 0]
click at [353, 115] on link "Load Shipment" at bounding box center [355, 113] width 29 height 5
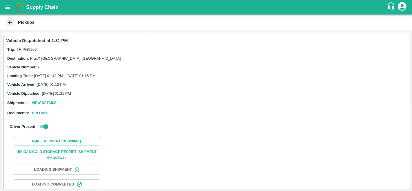
scroll to position [36, 0]
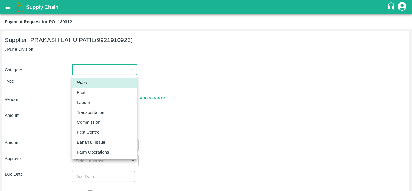
click at [99, 74] on body "Supply Chain Payment Request for PO: 180312 Supplier: PRAKASH LAHU PATIL (99219…" at bounding box center [206, 95] width 412 height 191
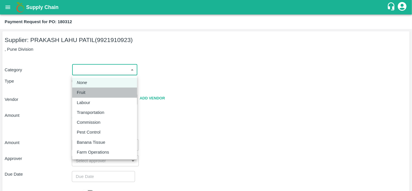
click at [92, 92] on div "Fruit" at bounding box center [105, 92] width 56 height 6
type input "1"
type input "PRAKASH LAHU PATIL - 9921910923(Supplier)"
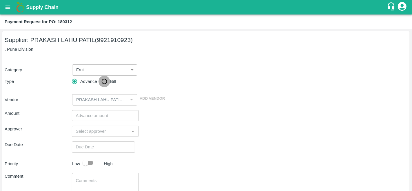
click at [107, 78] on input "Bill" at bounding box center [104, 82] width 12 height 12
radio input "true"
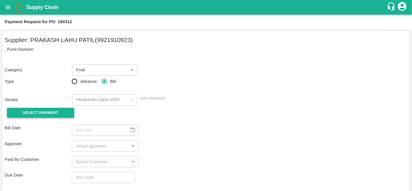
click at [60, 108] on button "Select Shipment" at bounding box center [40, 113] width 67 height 10
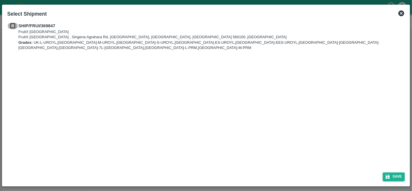
click at [14, 23] on input "checkbox" at bounding box center [12, 26] width 11 height 6
checkbox input "true"
click at [389, 177] on icon "submit" at bounding box center [387, 177] width 4 height 4
type input "[DATE]"
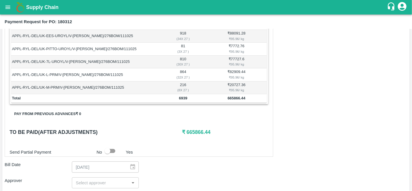
scroll to position [161, 0]
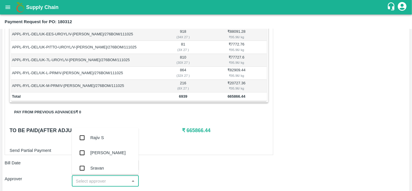
click at [102, 179] on input "input" at bounding box center [101, 181] width 54 height 8
type input "prav"
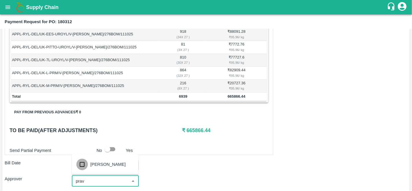
click at [83, 164] on input "checkbox" at bounding box center [82, 164] width 12 height 12
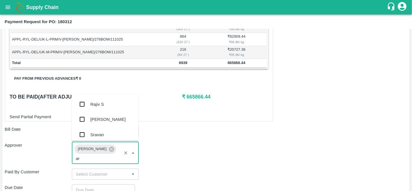
scroll to position [183, 0]
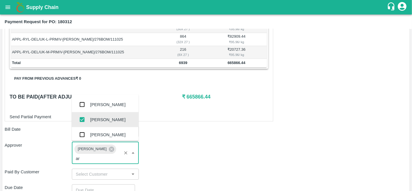
type input "ara"
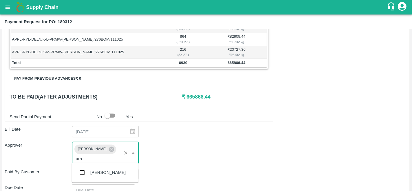
click at [102, 171] on div "[PERSON_NAME]" at bounding box center [107, 172] width 35 height 6
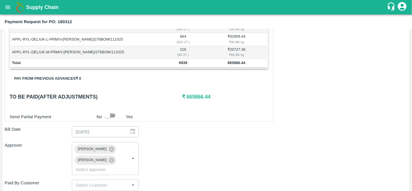
click at [189, 173] on div "Approver [PERSON_NAME] [PERSON_NAME] R ​" at bounding box center [206, 158] width 402 height 33
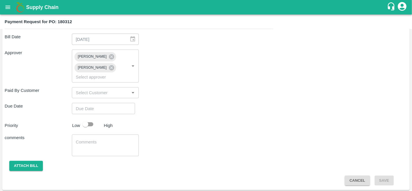
type input "DD/MM/YYYY hh:mm aa"
click at [92, 105] on input "DD/MM/YYYY hh:mm aa" at bounding box center [101, 108] width 59 height 11
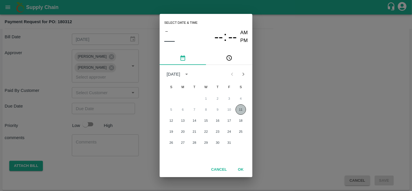
click at [242, 109] on button "11" at bounding box center [240, 109] width 10 height 10
type input "[DATE] 12:00 AM"
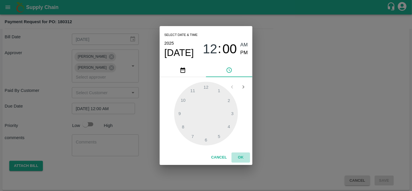
click at [241, 158] on button "OK" at bounding box center [240, 157] width 19 height 10
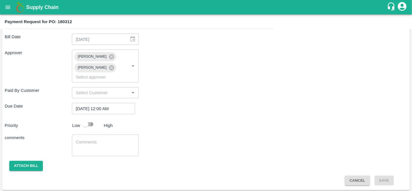
click at [92, 120] on input "checkbox" at bounding box center [85, 124] width 33 height 11
checkbox input "true"
click at [30, 161] on button "Attach bill" at bounding box center [26, 166] width 34 height 10
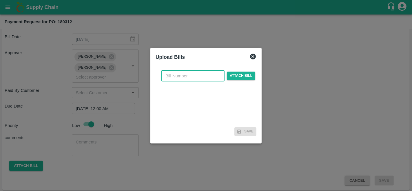
click at [177, 79] on input "text" at bounding box center [192, 75] width 63 height 11
type input "180312"
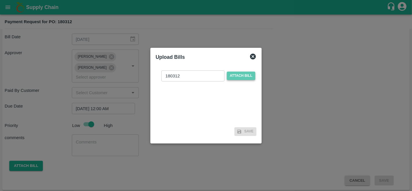
click at [235, 76] on span "Attach bill" at bounding box center [241, 76] width 28 height 8
click at [0, 0] on input "Attach bill" at bounding box center [0, 0] width 0 height 0
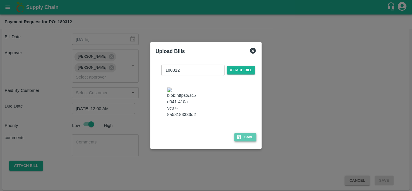
click at [240, 140] on icon "button" at bounding box center [239, 136] width 5 height 5
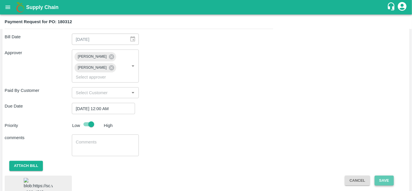
click at [381, 179] on button "Save" at bounding box center [383, 180] width 19 height 10
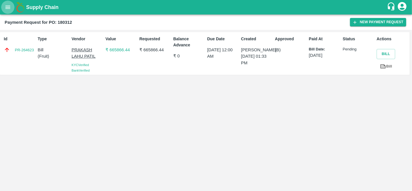
click at [8, 6] on icon "open drawer" at bounding box center [8, 7] width 6 height 6
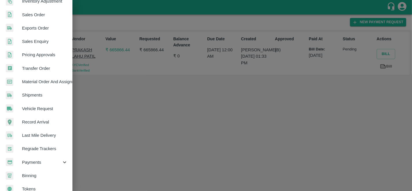
scroll to position [133, 0]
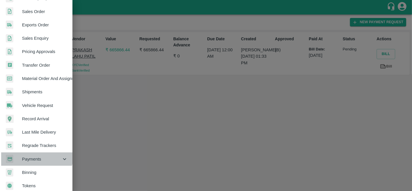
click at [36, 156] on span "Payments" at bounding box center [41, 159] width 39 height 6
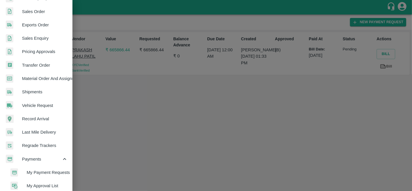
click at [44, 171] on span "My Payment Requests" at bounding box center [47, 172] width 41 height 6
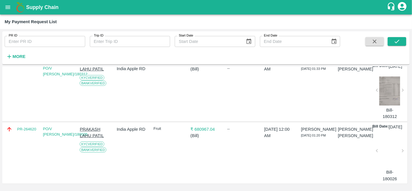
scroll to position [56, 0]
